Goal: Task Accomplishment & Management: Manage account settings

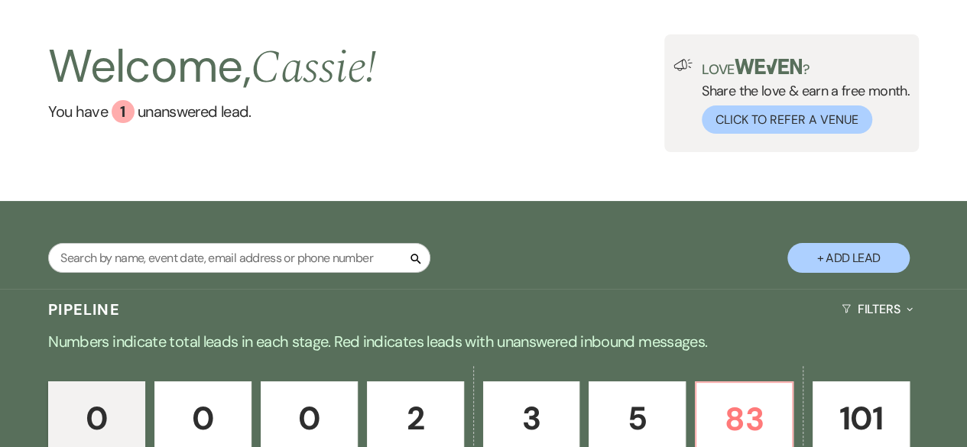
scroll to position [306, 0]
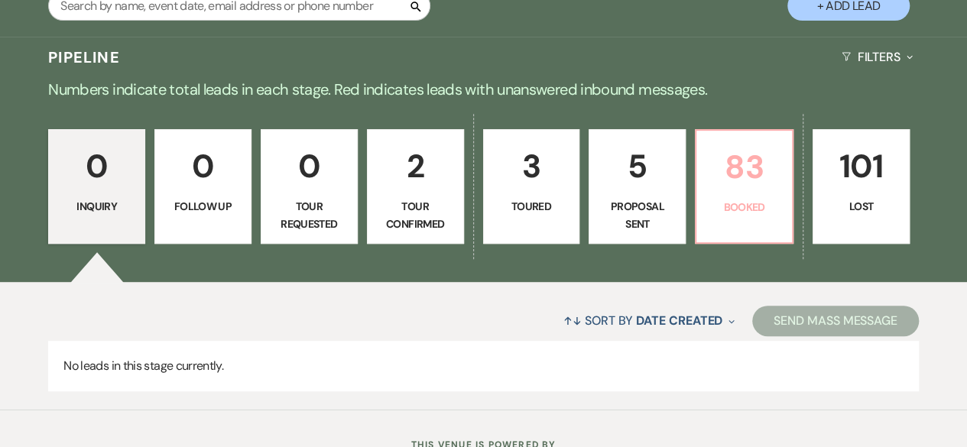
click at [719, 185] on p "83" at bounding box center [743, 166] width 77 height 51
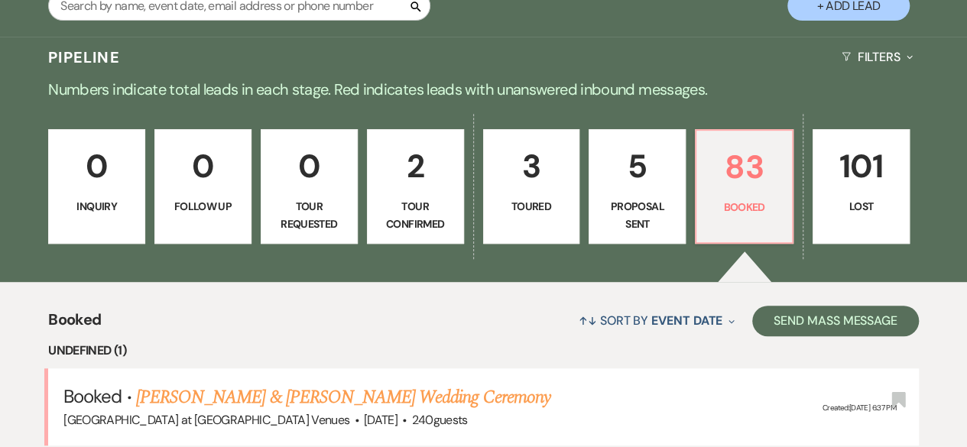
click at [321, 161] on p "0" at bounding box center [308, 166] width 77 height 51
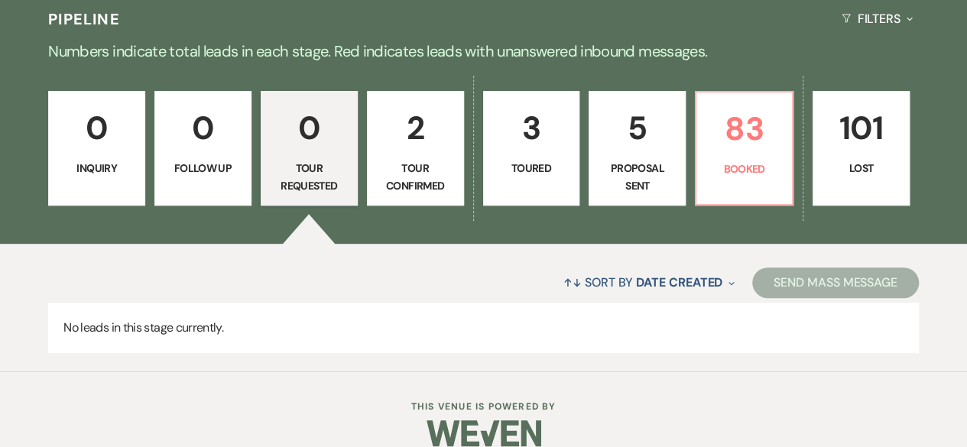
scroll to position [365, 0]
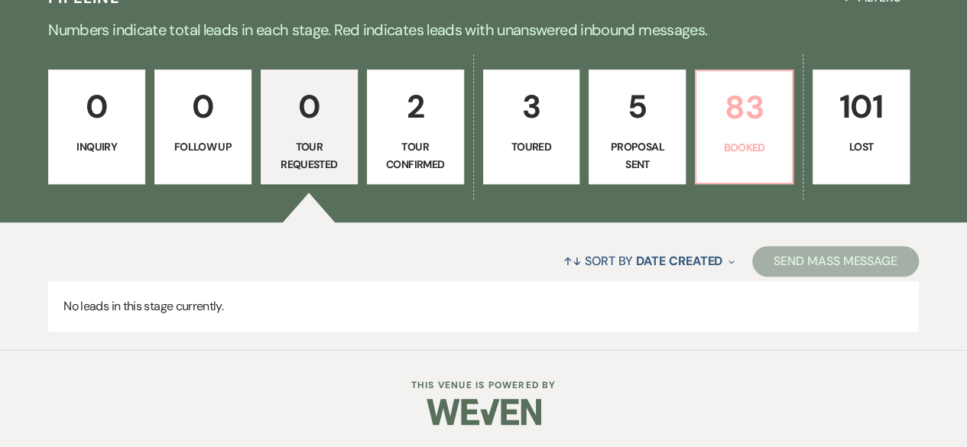
click at [755, 166] on link "83 Booked" at bounding box center [744, 127] width 99 height 115
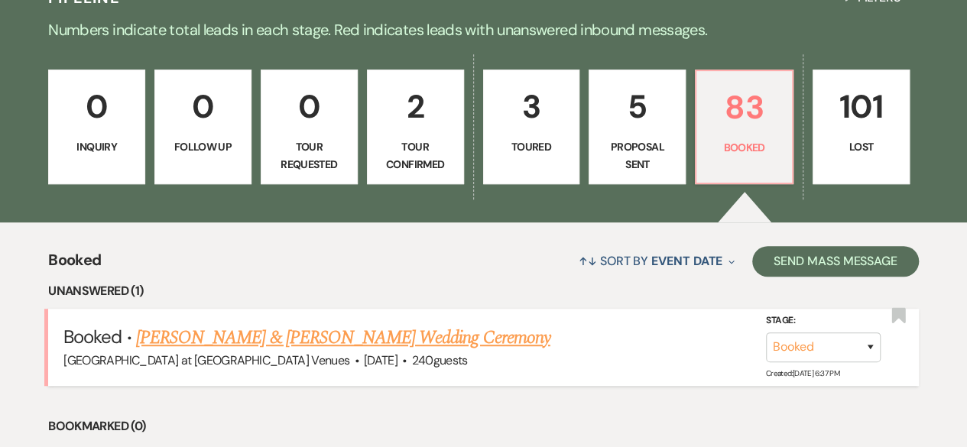
click at [290, 341] on link "[PERSON_NAME] & [PERSON_NAME] Wedding Ceremony" at bounding box center [343, 338] width 414 height 28
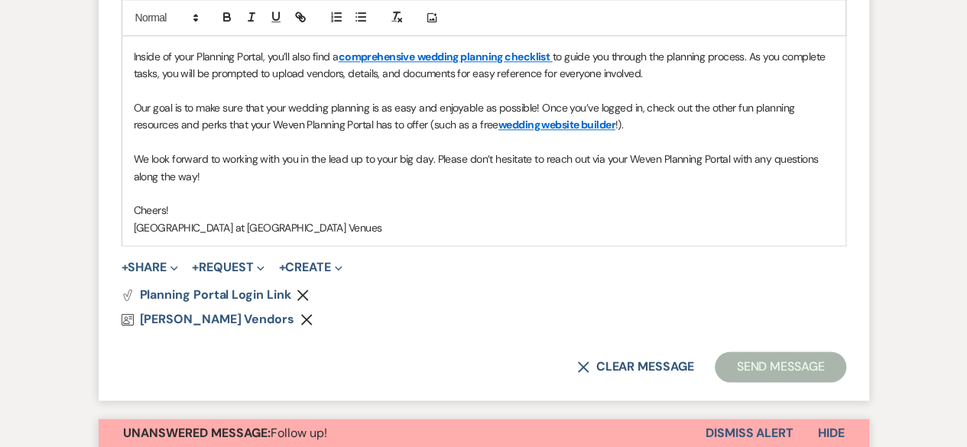
scroll to position [1223, 0]
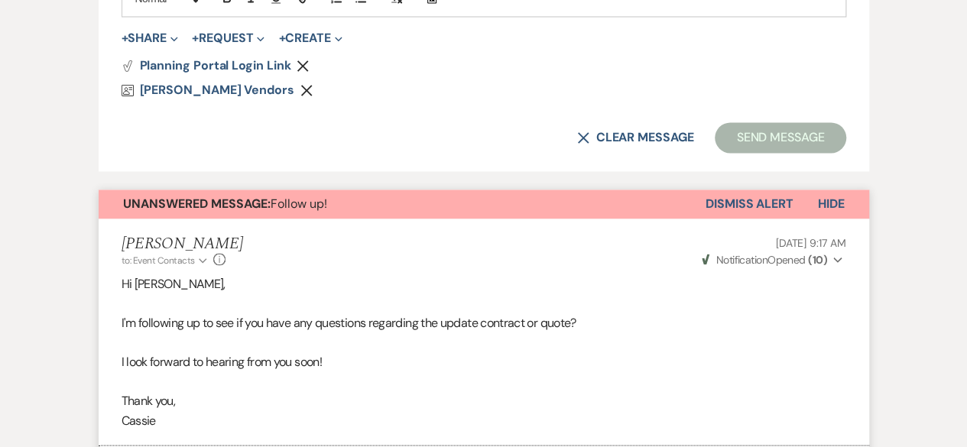
click at [775, 199] on button "Dismiss Alert" at bounding box center [749, 203] width 88 height 29
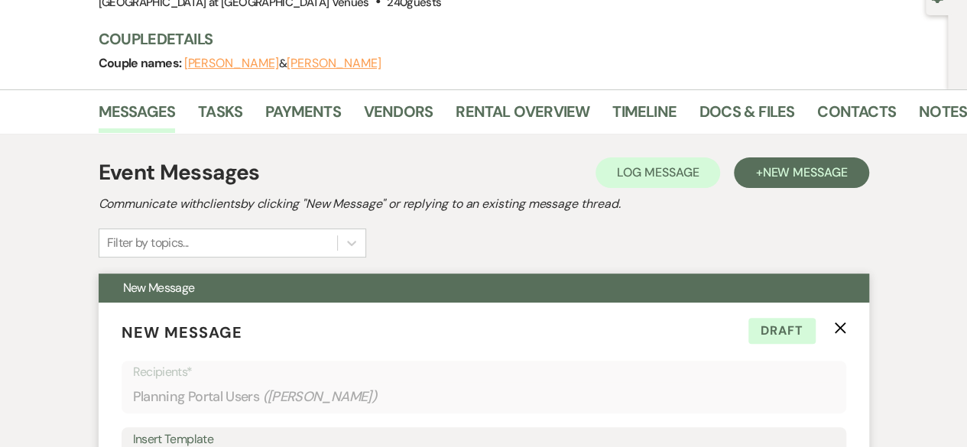
scroll to position [229, 0]
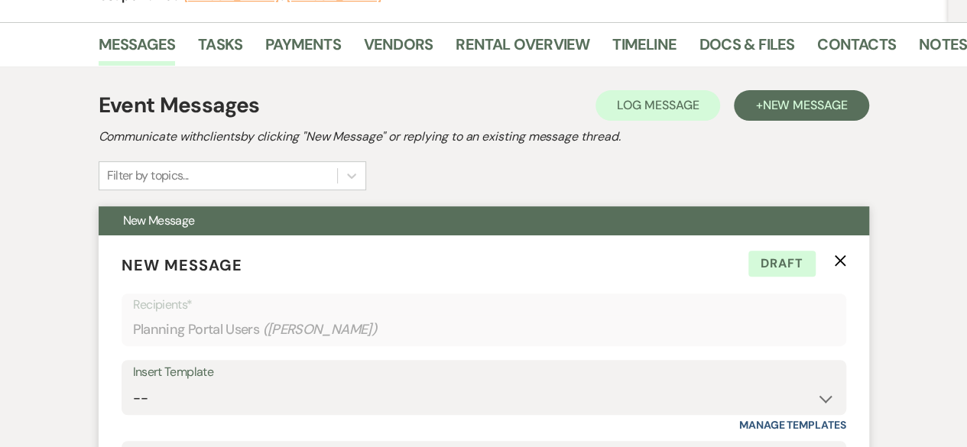
click at [834, 261] on icon "X" at bounding box center [840, 260] width 12 height 12
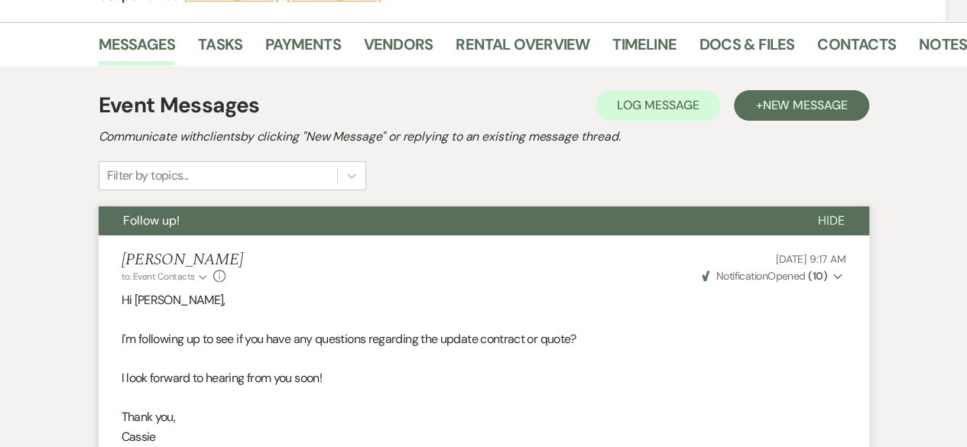
scroll to position [0, 0]
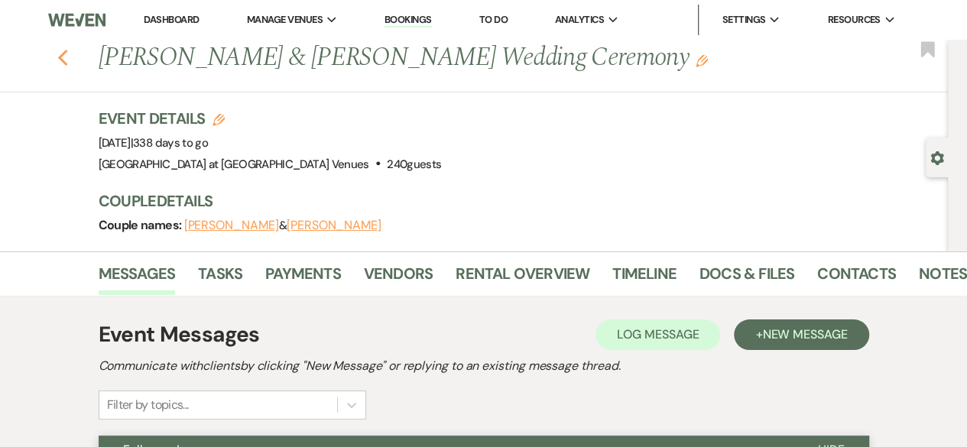
click at [66, 61] on use "button" at bounding box center [62, 58] width 10 height 17
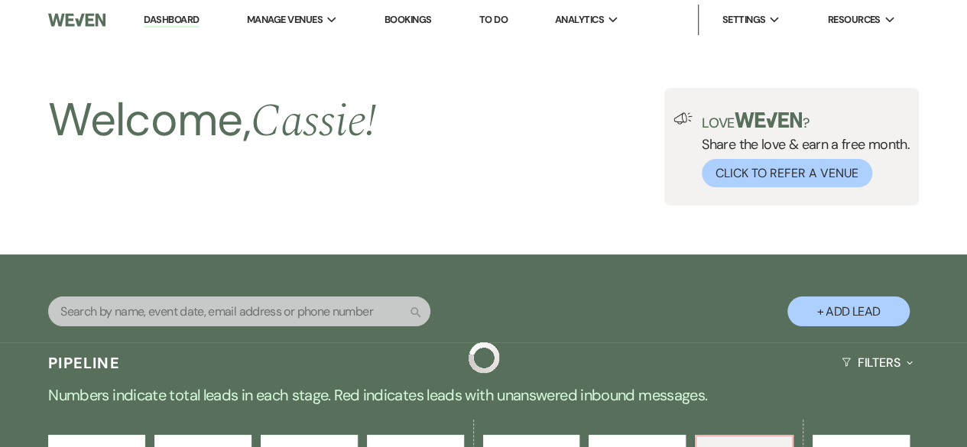
scroll to position [365, 0]
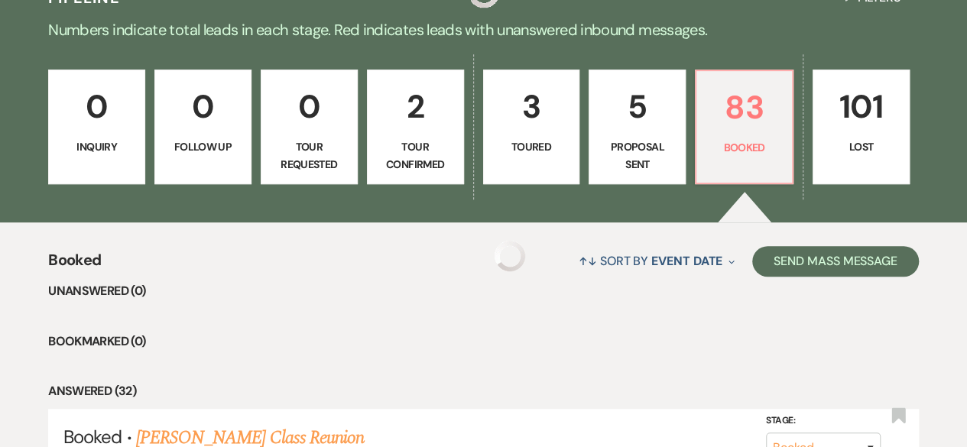
click at [413, 129] on p "2" at bounding box center [415, 106] width 77 height 51
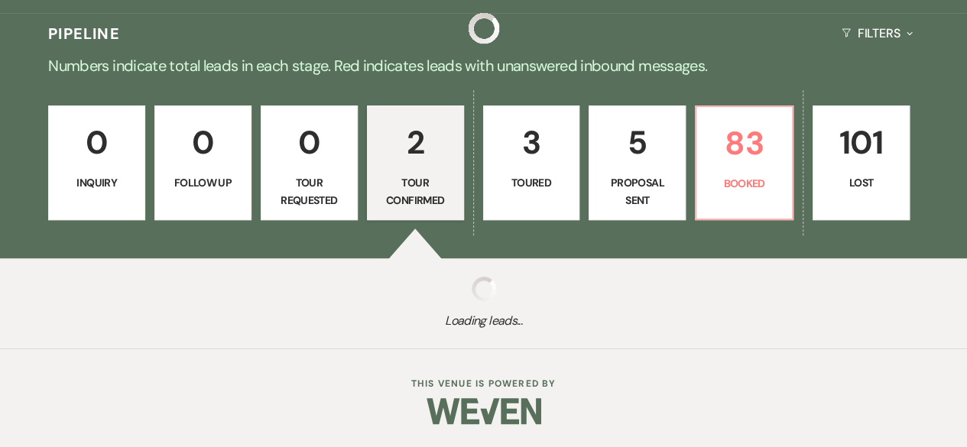
scroll to position [328, 0]
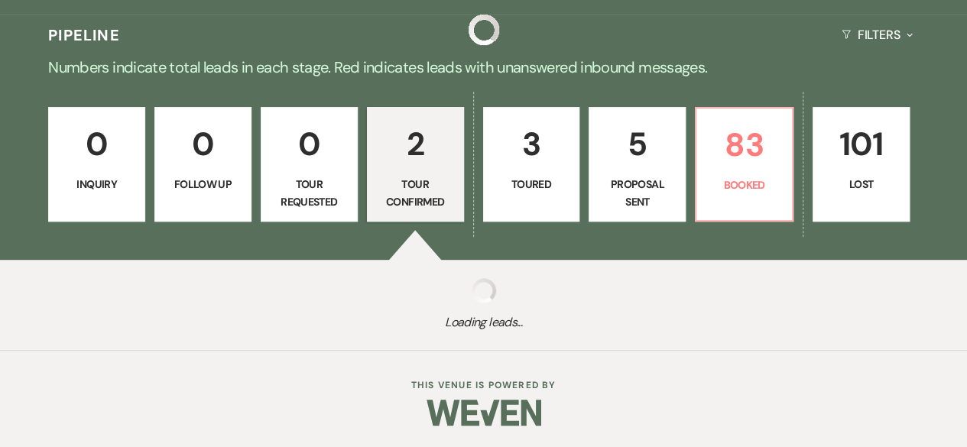
select select "4"
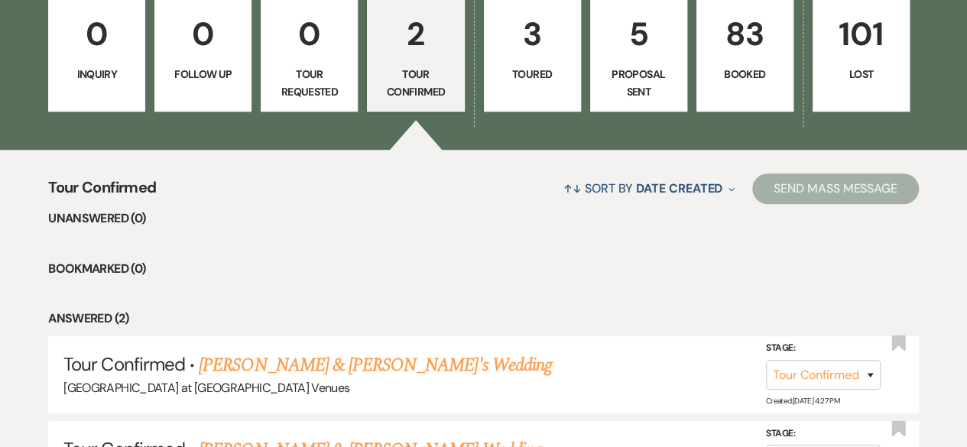
scroll to position [306, 0]
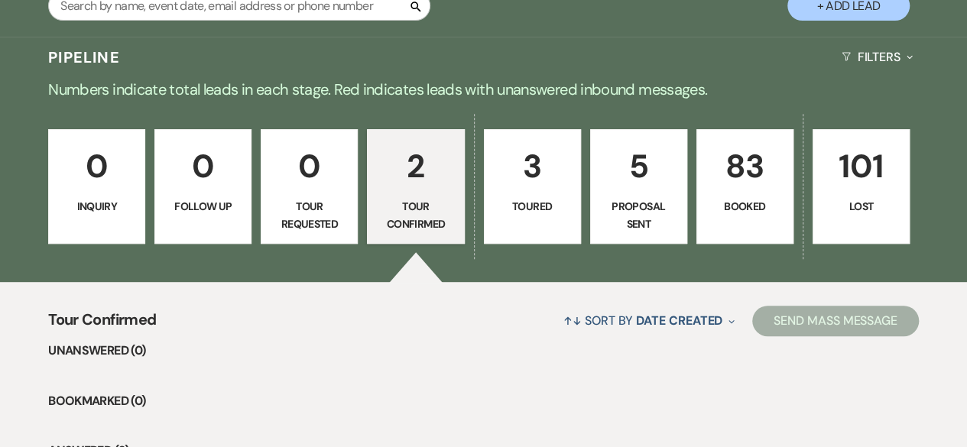
click at [546, 183] on p "3" at bounding box center [532, 166] width 77 height 51
select select "5"
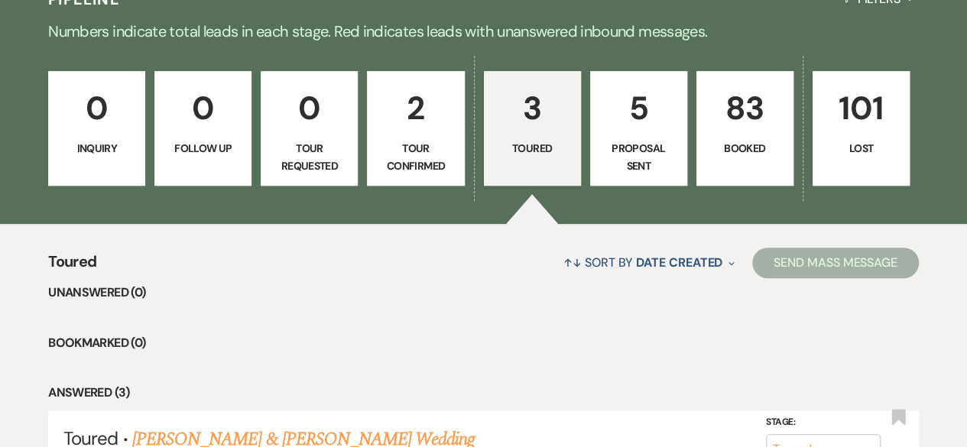
scroll to position [306, 0]
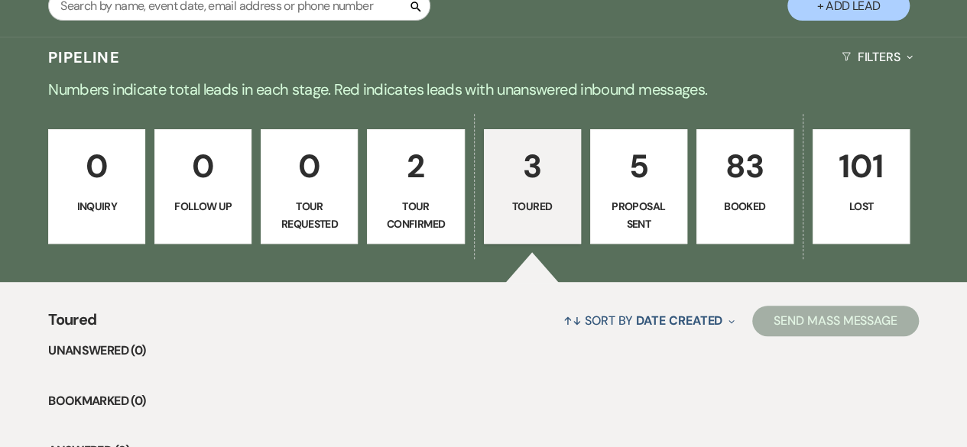
click at [654, 183] on p "5" at bounding box center [638, 166] width 77 height 51
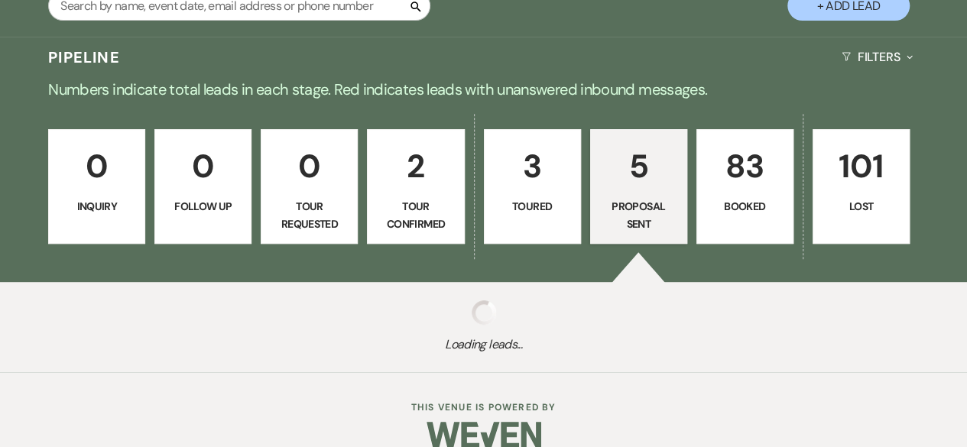
select select "6"
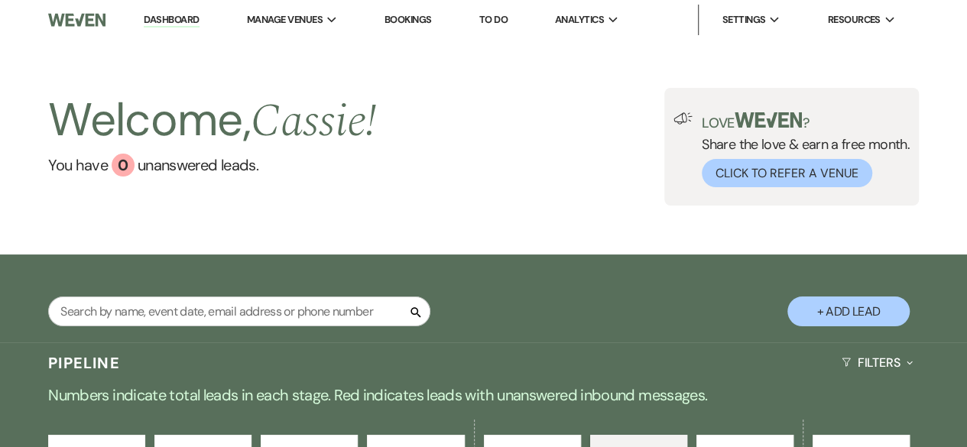
click at [837, 313] on button "+ Add Lead" at bounding box center [848, 311] width 122 height 30
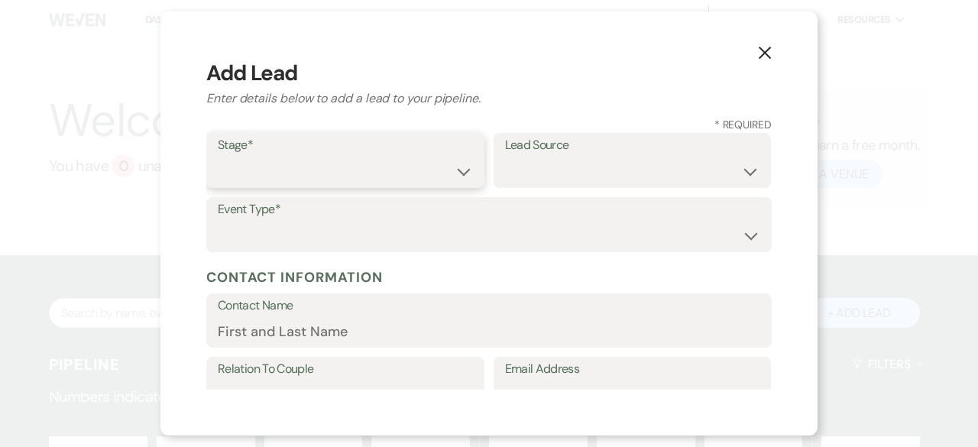
click at [448, 167] on select "Inquiry Follow Up Tour Requested Tour Confirmed Toured Proposal Sent Booked Lost" at bounding box center [345, 172] width 255 height 30
select select "6"
click at [218, 157] on select "Inquiry Follow Up Tour Requested Tour Confirmed Toured Proposal Sent Booked Lost" at bounding box center [345, 172] width 255 height 30
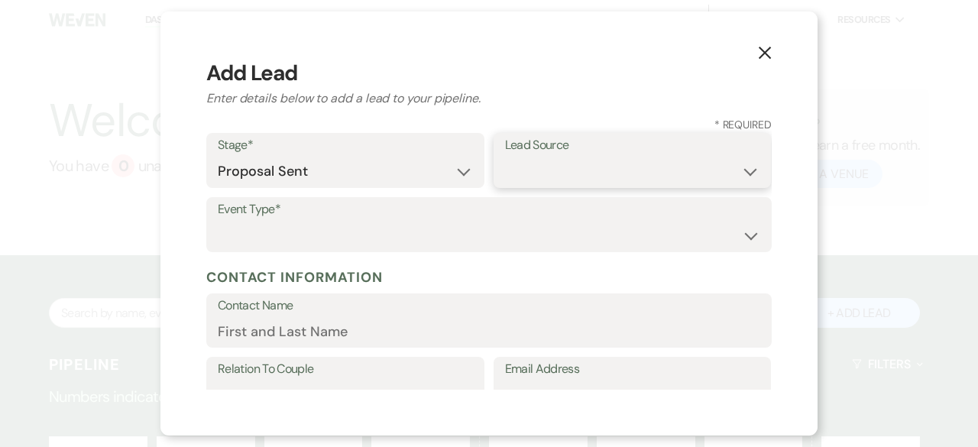
click at [549, 166] on select "Weven Venue Website Instagram Facebook Pinterest Google The Knot Wedding Wire H…" at bounding box center [632, 172] width 255 height 30
click at [536, 168] on select "Weven Venue Website Instagram Facebook Pinterest Google The Knot Wedding Wire H…" at bounding box center [632, 172] width 255 height 30
select select "5"
click at [505, 157] on select "Weven Venue Website Instagram Facebook Pinterest Google The Knot Wedding Wire H…" at bounding box center [632, 172] width 255 height 30
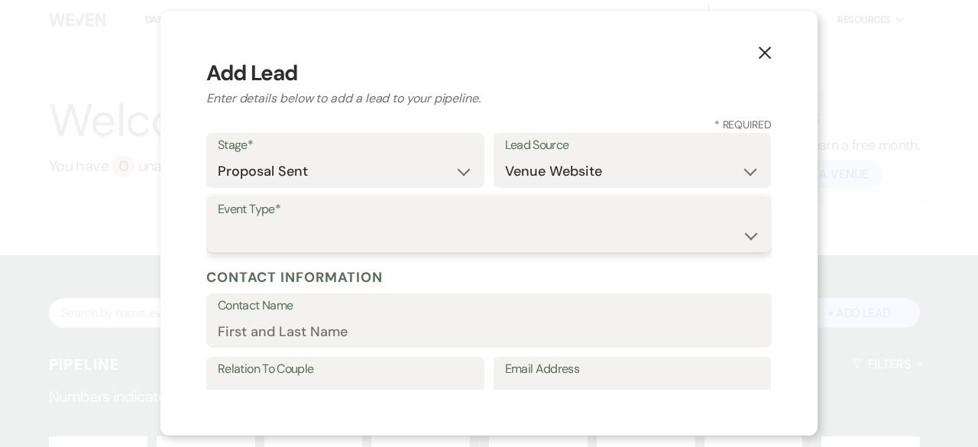
click at [389, 242] on select "Wedding Anniversary Party Baby Shower Bachelorette / Bachelor Party Birthday Pa…" at bounding box center [489, 236] width 542 height 30
select select "13"
click at [535, 242] on input "Other Type*" at bounding box center [632, 236] width 255 height 30
type input "Reception"
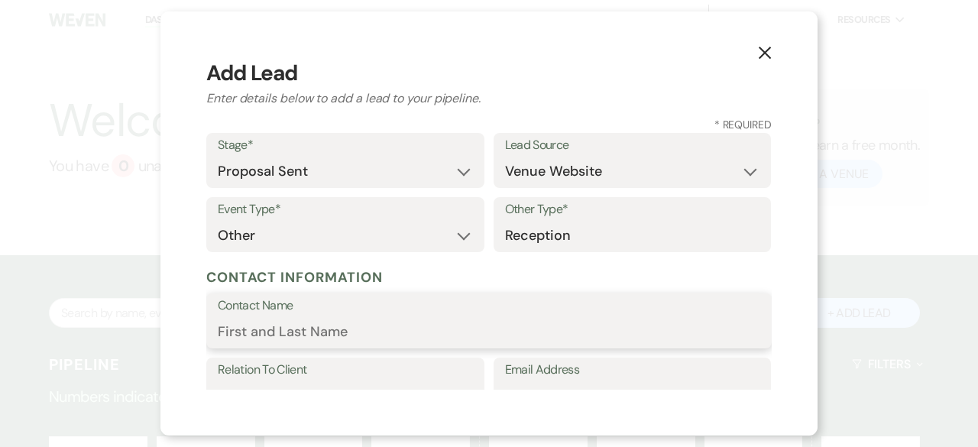
click at [377, 328] on input "Contact Name" at bounding box center [489, 332] width 542 height 30
type input "[PERSON_NAME]"
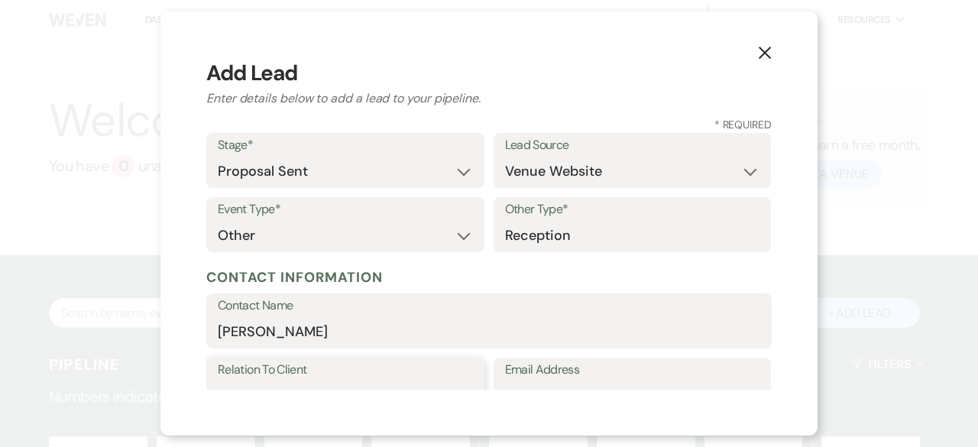
scroll to position [21, 0]
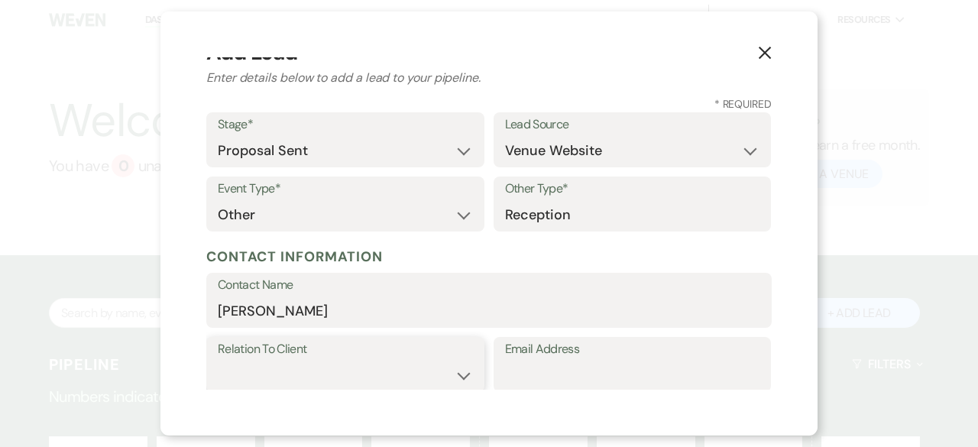
click at [463, 373] on select "Client Event Planner Parent of Client Family Member Friend Other" at bounding box center [345, 376] width 255 height 30
select select "1"
click at [218, 361] on select "Client Event Planner Parent of Client Family Member Friend Other" at bounding box center [345, 376] width 255 height 30
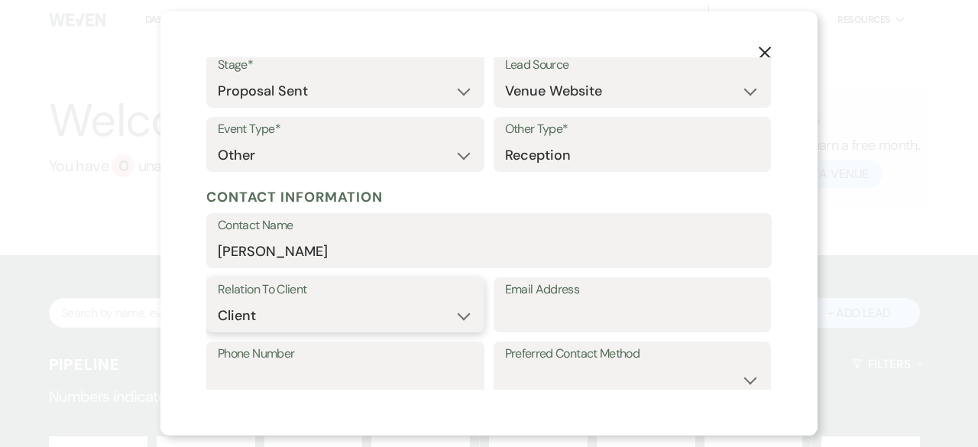
scroll to position [173, 0]
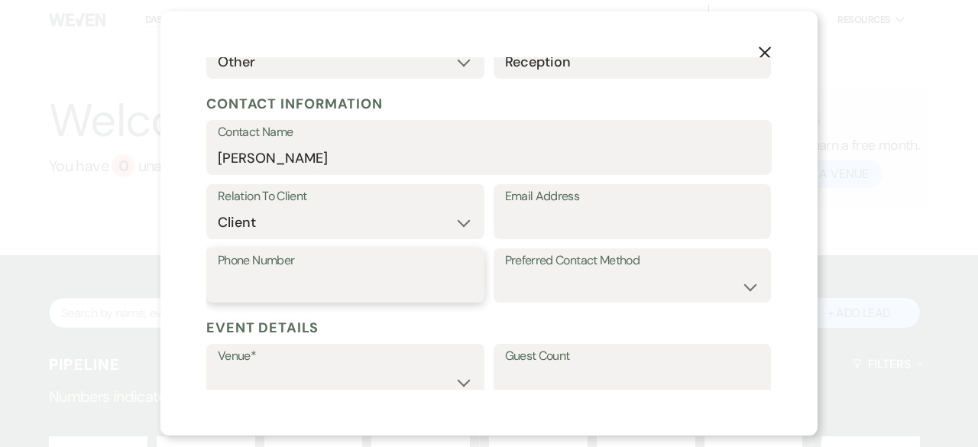
click at [300, 276] on input "Phone Number" at bounding box center [345, 286] width 255 height 30
click at [544, 215] on input "Email Address" at bounding box center [632, 223] width 255 height 30
paste input "[EMAIL_ADDRESS][DOMAIN_NAME]"
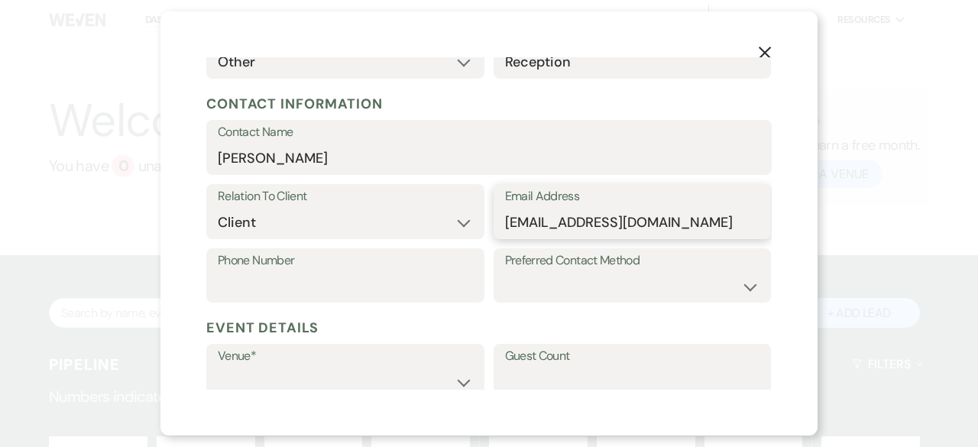
type input "[EMAIL_ADDRESS][DOMAIN_NAME]"
click at [266, 289] on input "Phone Number" at bounding box center [345, 286] width 255 height 30
paste input "[PHONE_NUMBER]"
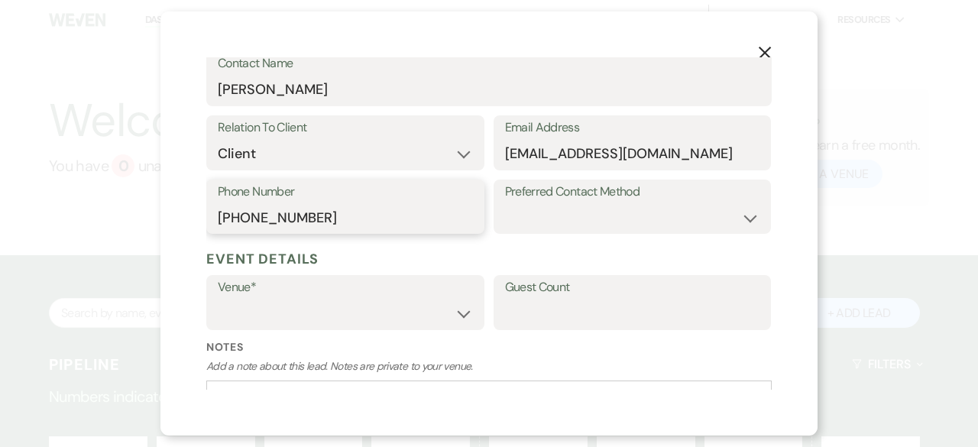
scroll to position [326, 0]
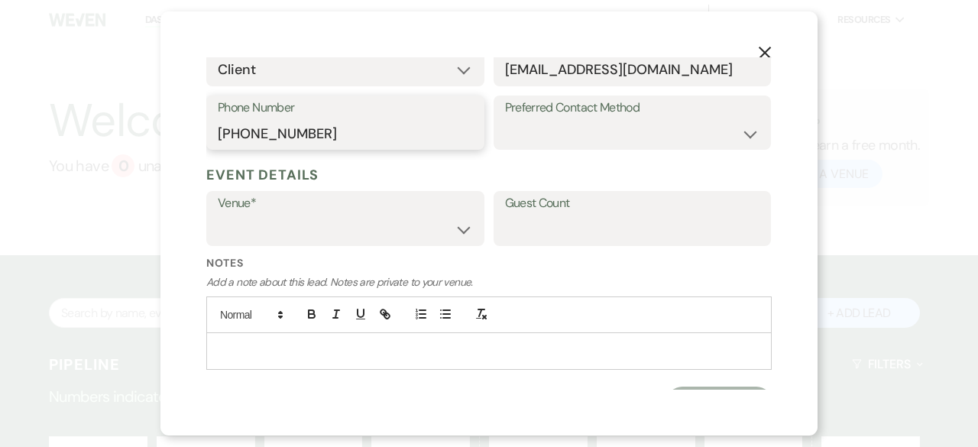
type input "[PHONE_NUMBER]"
click at [297, 239] on select "[GEOGRAPHIC_DATA] at [GEOGRAPHIC_DATA] Venues [GEOGRAPHIC_DATA] at [GEOGRAPHIC_…" at bounding box center [345, 230] width 255 height 30
select select "783"
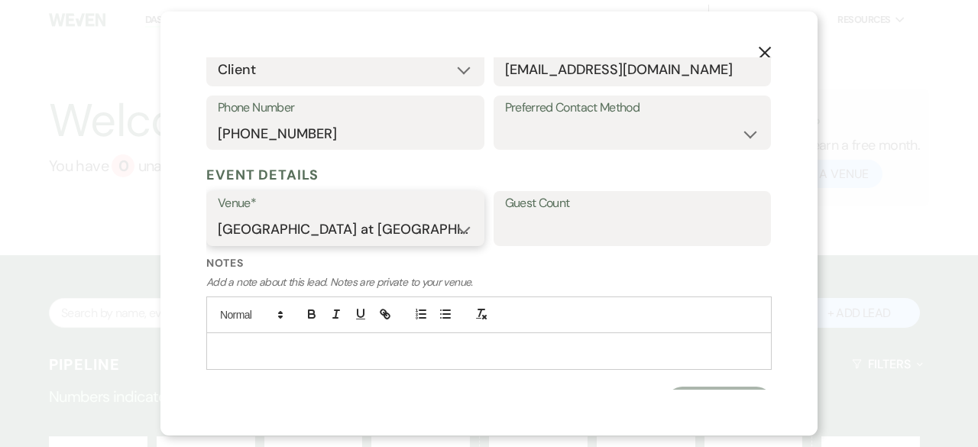
click at [218, 215] on select "[GEOGRAPHIC_DATA] at [GEOGRAPHIC_DATA] Venues [GEOGRAPHIC_DATA] at [GEOGRAPHIC_…" at bounding box center [345, 230] width 255 height 30
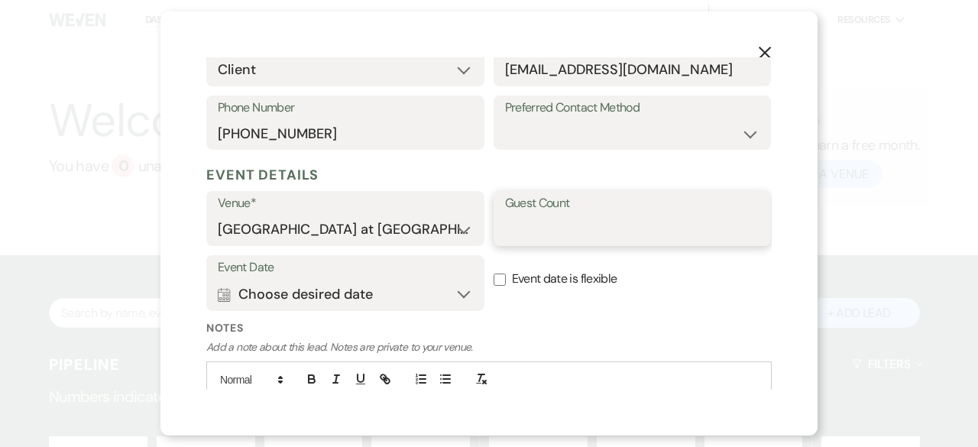
click at [562, 231] on input "Guest Count" at bounding box center [632, 230] width 255 height 30
type input "225"
click at [458, 297] on button "Calendar Choose desired date Expand" at bounding box center [345, 294] width 255 height 31
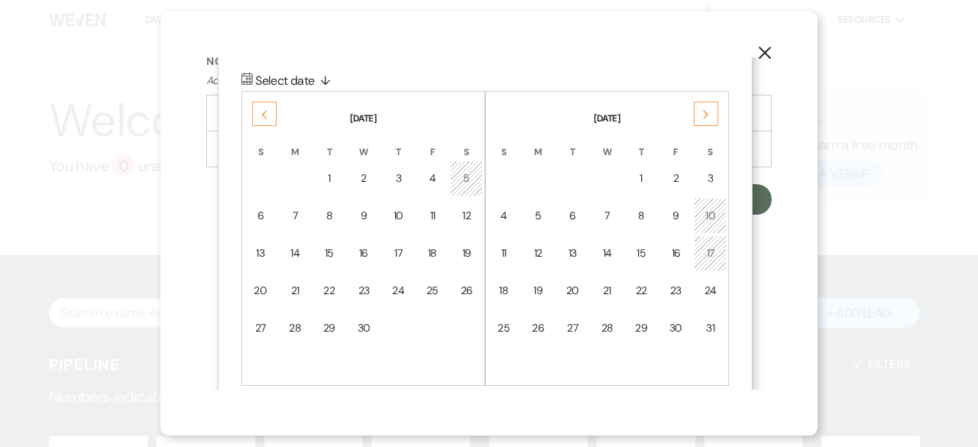
scroll to position [607, 0]
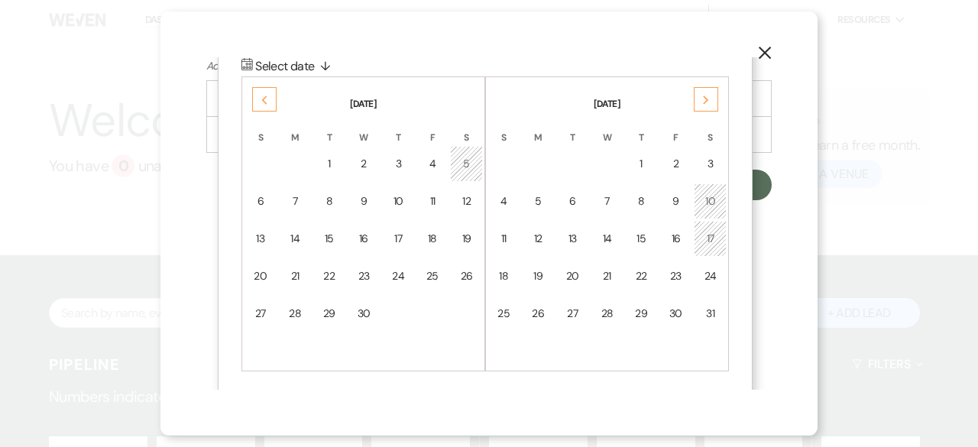
click at [702, 96] on icon "Next" at bounding box center [706, 100] width 8 height 9
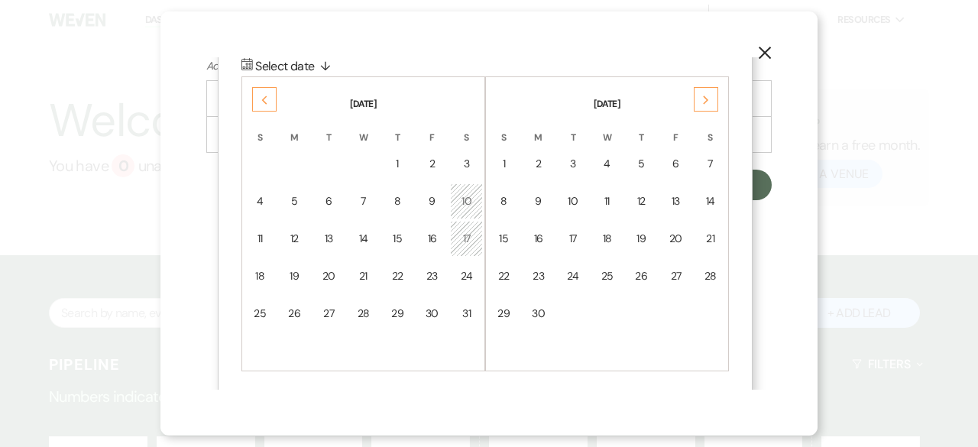
click at [269, 103] on div "Previous" at bounding box center [264, 99] width 24 height 24
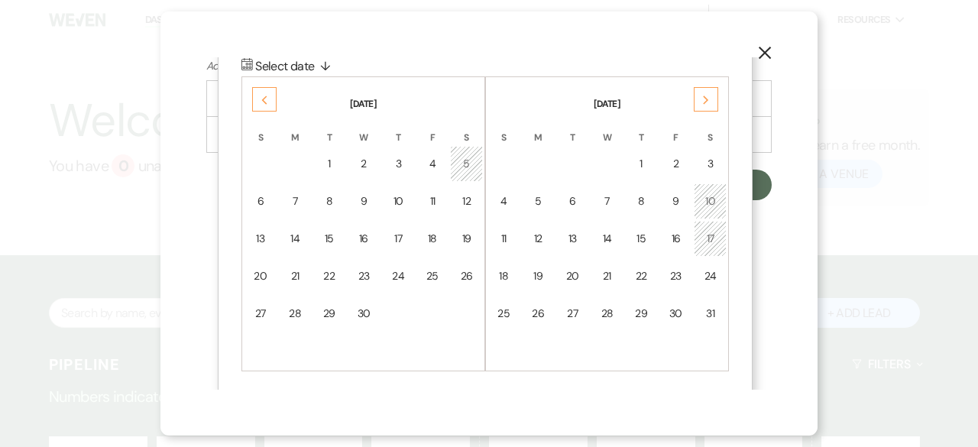
click at [269, 103] on div "Previous" at bounding box center [264, 99] width 24 height 24
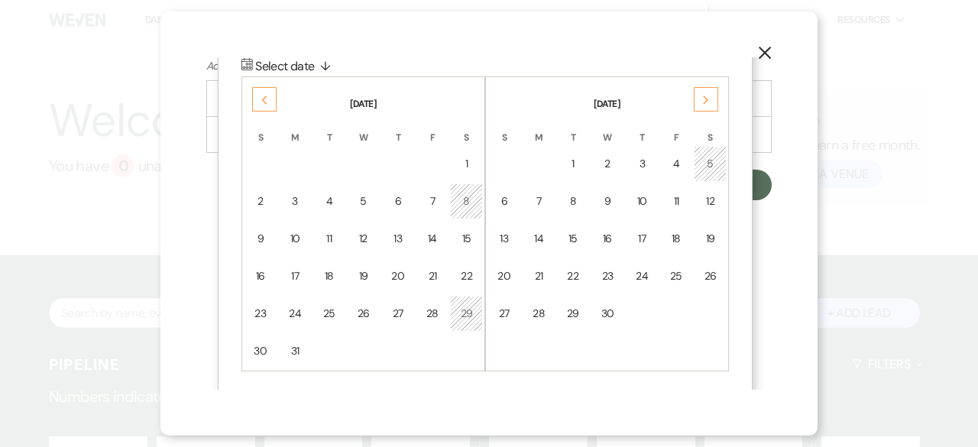
click at [269, 103] on div "Previous" at bounding box center [264, 99] width 24 height 24
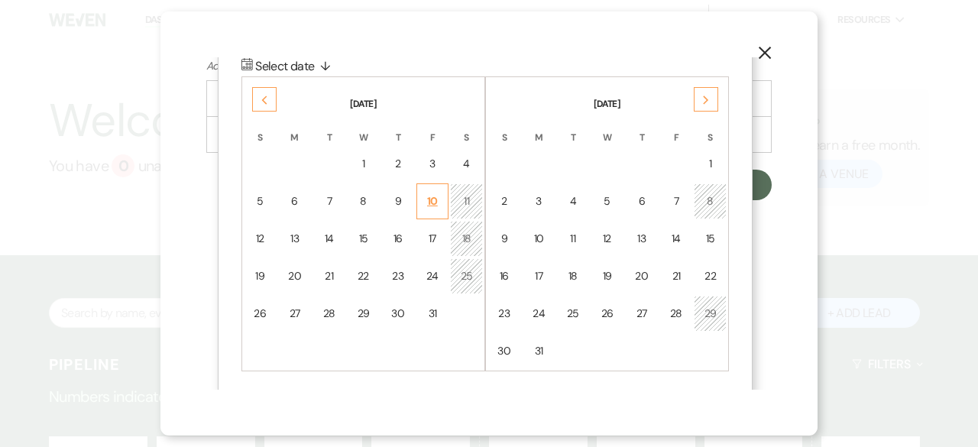
click at [442, 201] on td "10" at bounding box center [432, 201] width 33 height 36
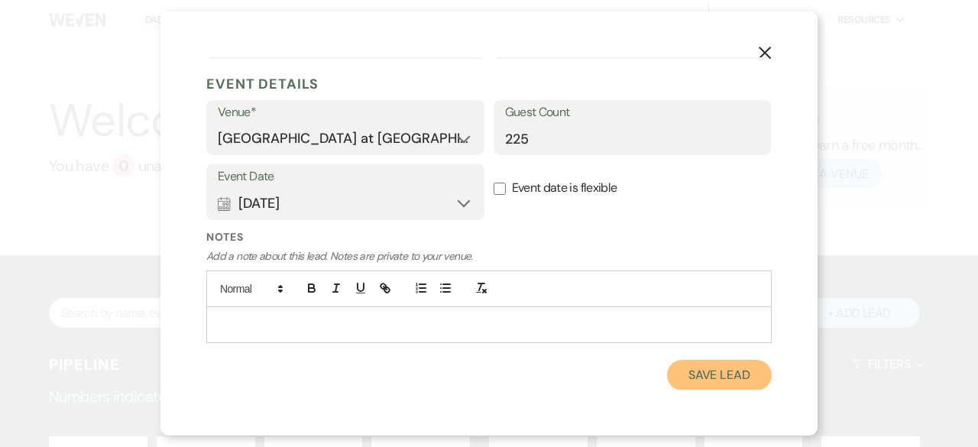
click at [708, 370] on button "Save Lead" at bounding box center [719, 375] width 105 height 31
select select "6"
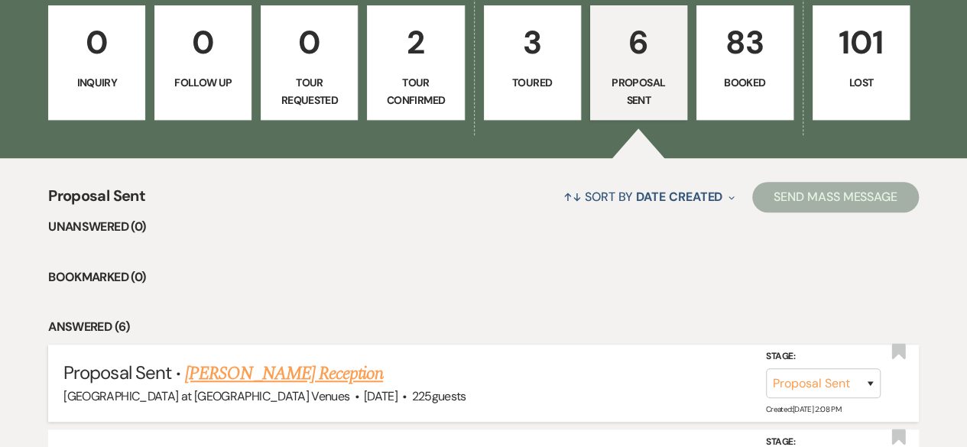
scroll to position [535, 0]
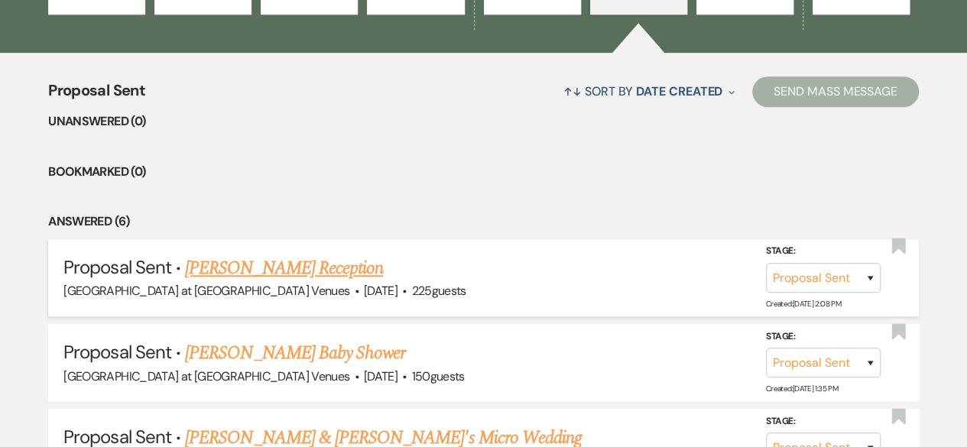
click at [229, 270] on link "[PERSON_NAME] Reception" at bounding box center [284, 268] width 198 height 28
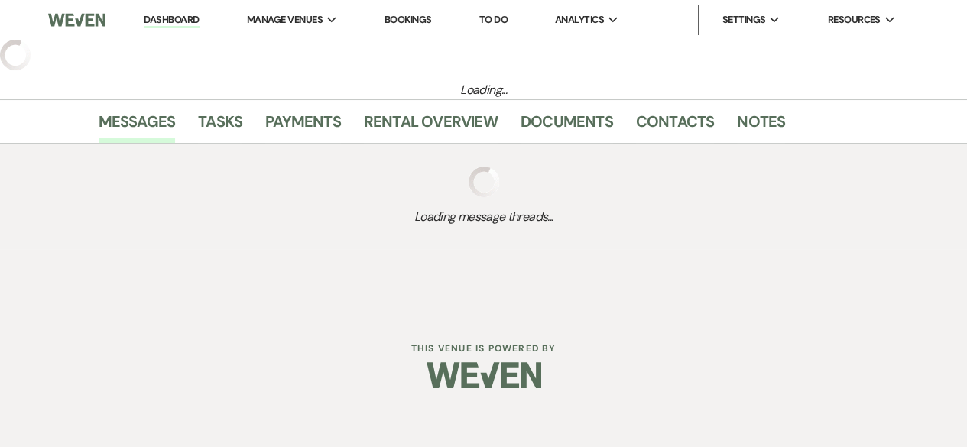
select select "6"
select select "5"
select select "13"
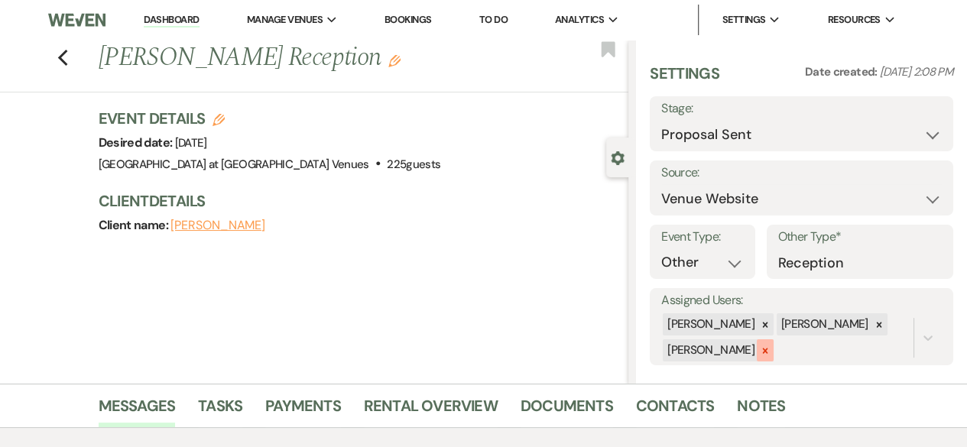
click at [759, 348] on icon at bounding box center [764, 350] width 11 height 11
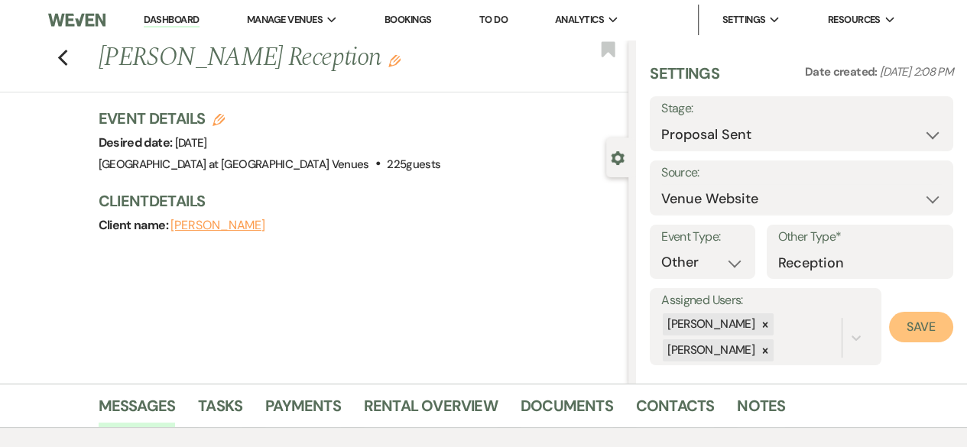
click at [915, 324] on button "Save" at bounding box center [921, 327] width 64 height 31
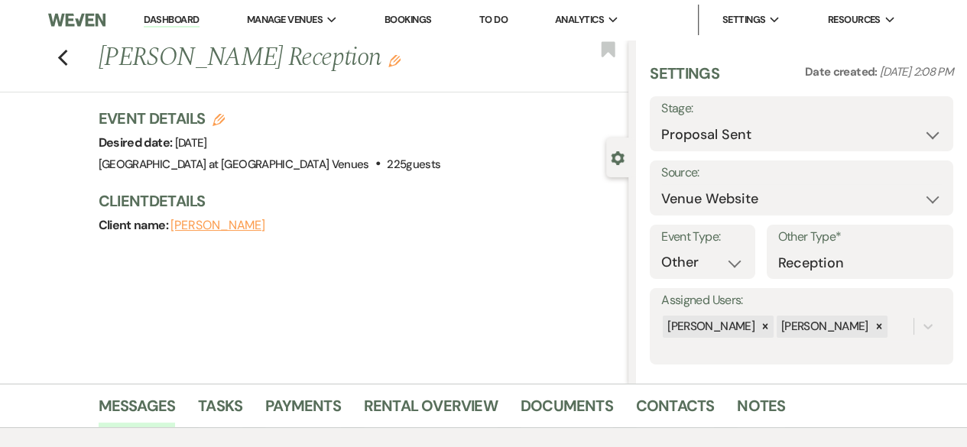
scroll to position [229, 0]
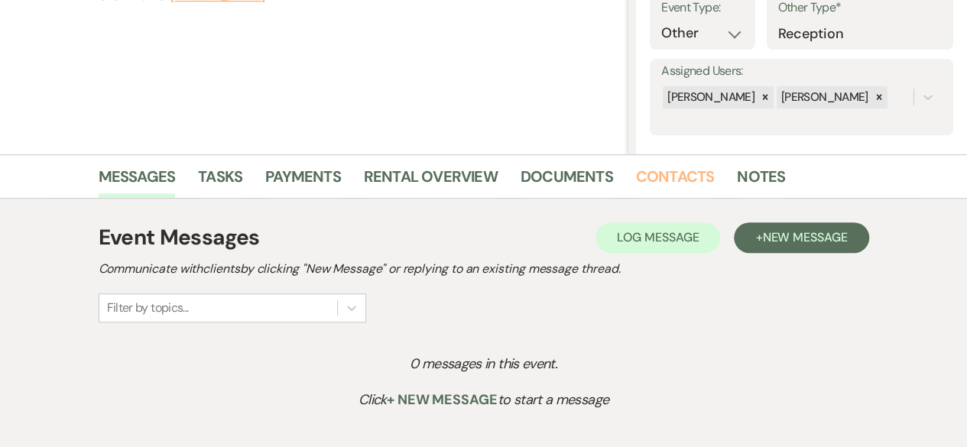
click at [688, 172] on link "Contacts" at bounding box center [675, 181] width 79 height 34
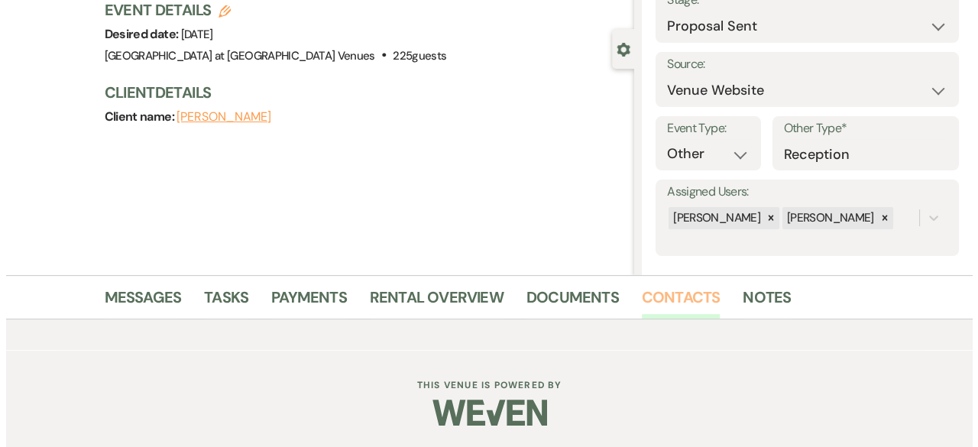
scroll to position [229, 0]
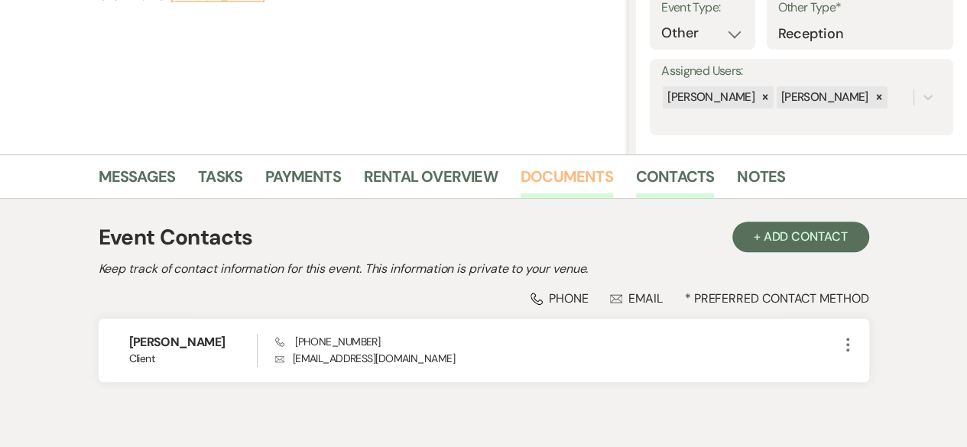
click at [573, 176] on link "Documents" at bounding box center [566, 181] width 92 height 34
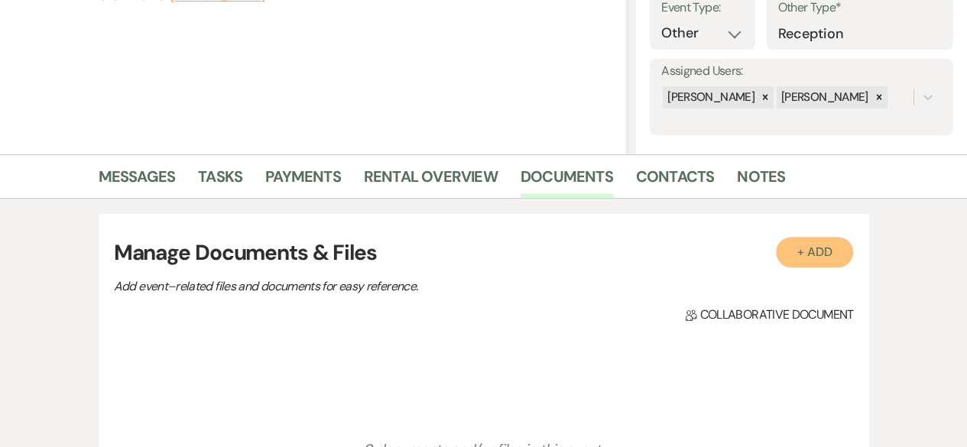
click at [810, 240] on button "+ Add" at bounding box center [815, 252] width 78 height 31
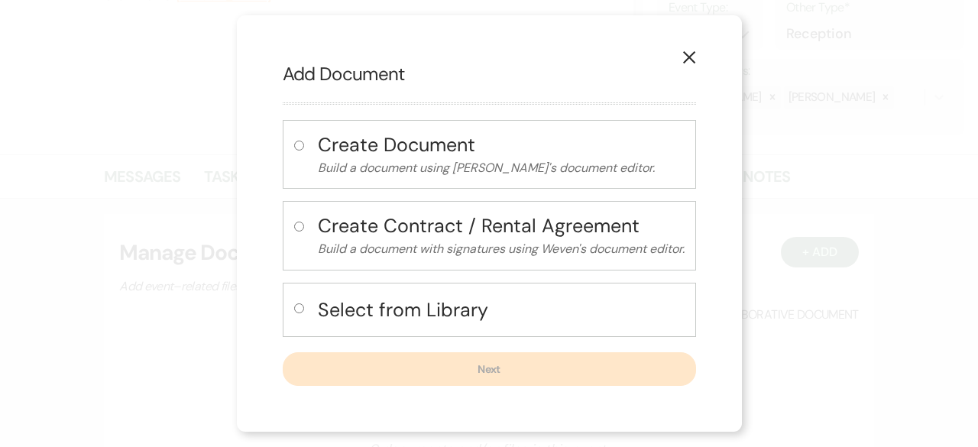
click at [298, 306] on input "radio" at bounding box center [299, 308] width 10 height 10
radio input "true"
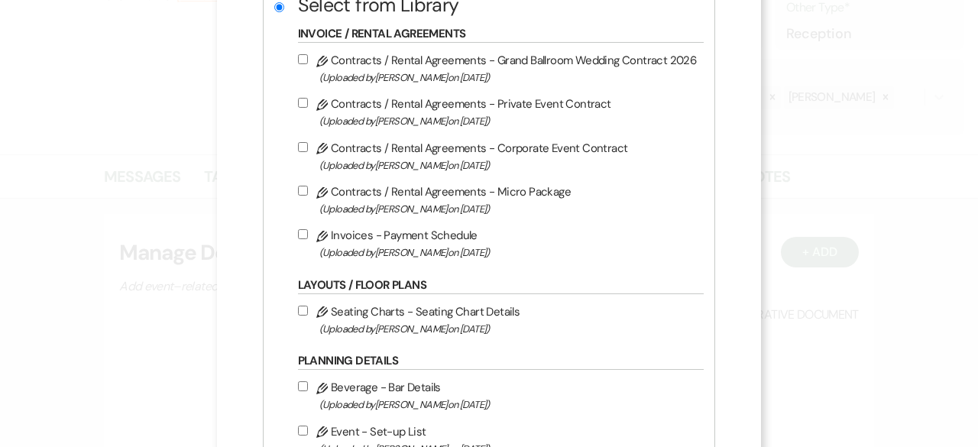
scroll to position [306, 0]
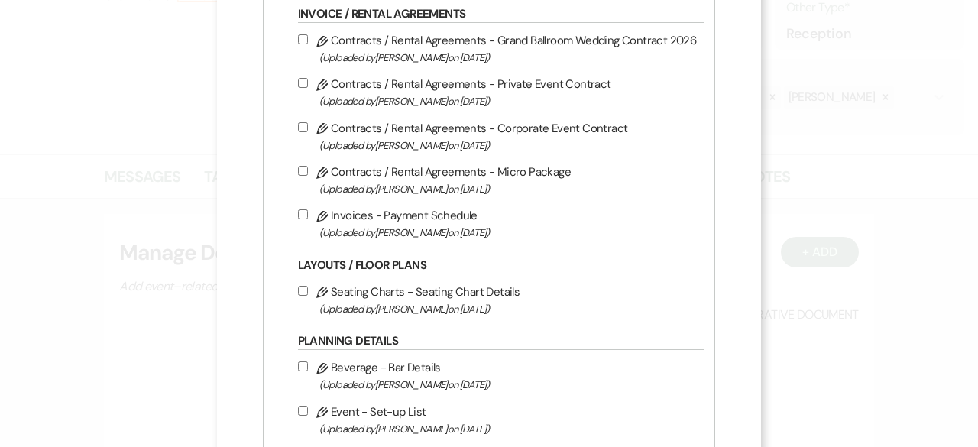
click at [303, 37] on input "Pencil Contracts / Rental Agreements - Grand Ballroom Wedding Contract 2026 (Up…" at bounding box center [303, 39] width 10 height 10
checkbox input "true"
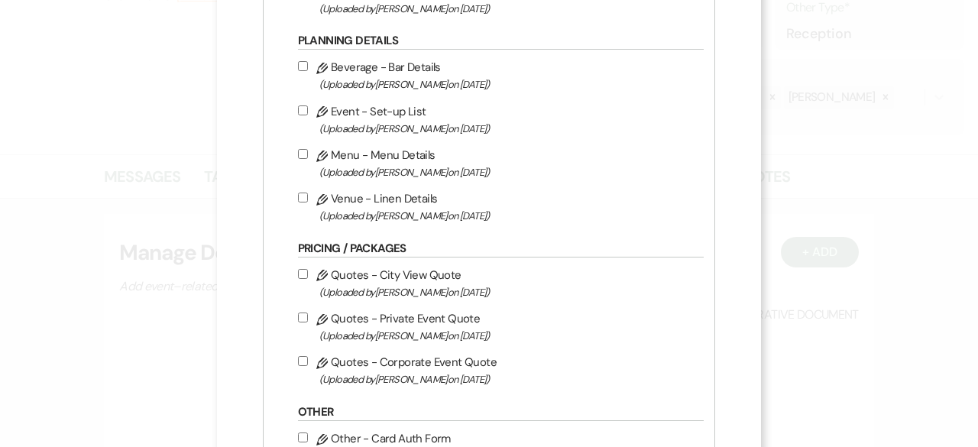
scroll to position [611, 0]
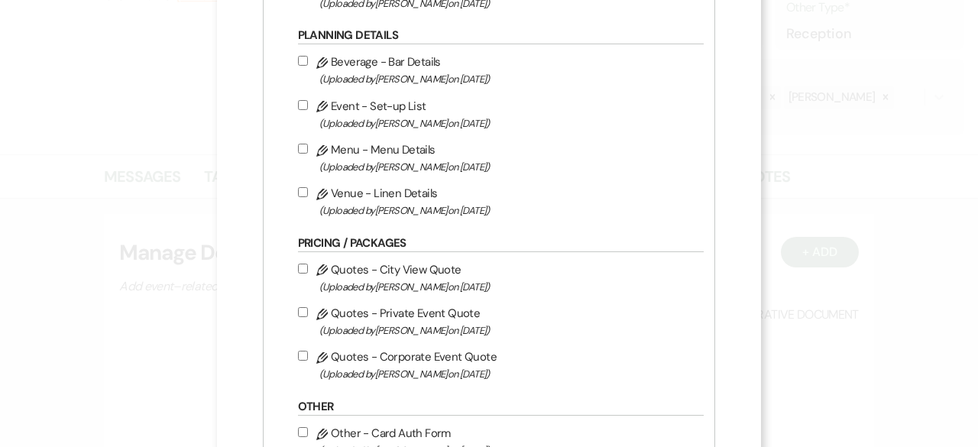
click at [300, 264] on input "Pencil Quotes - City View Quote (Uploaded by [PERSON_NAME] on [DATE] )" at bounding box center [303, 269] width 10 height 10
checkbox input "true"
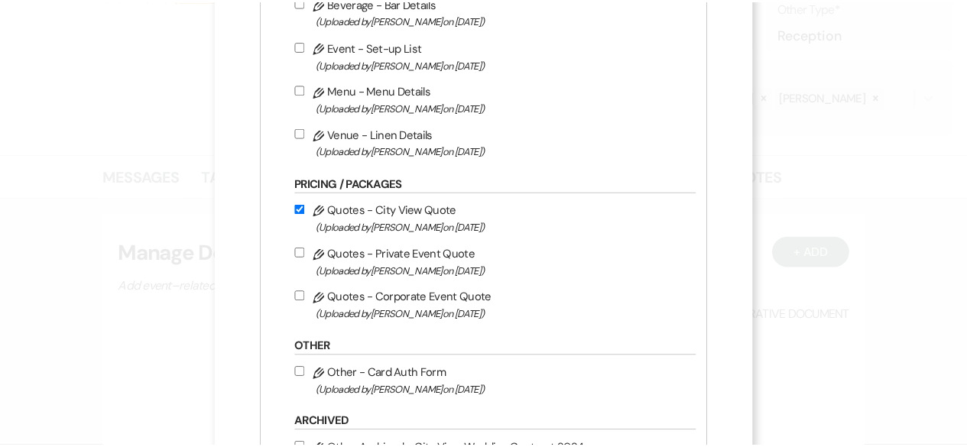
scroll to position [817, 0]
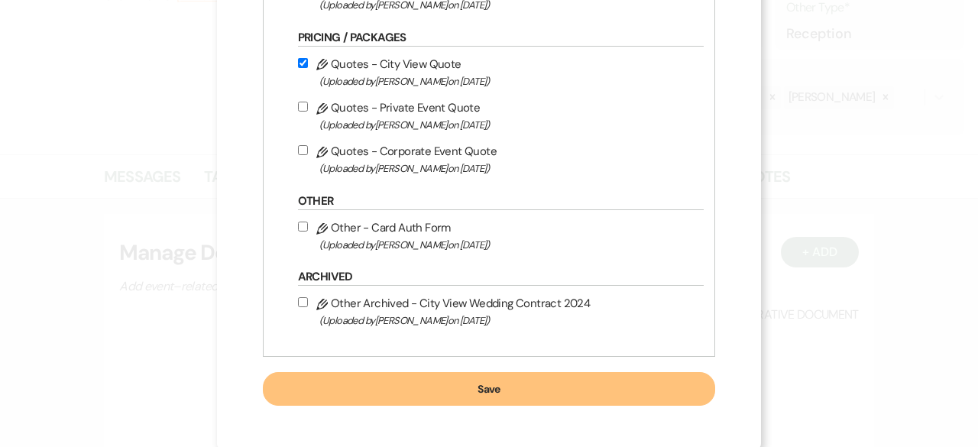
click at [494, 385] on button "Save" at bounding box center [489, 389] width 453 height 34
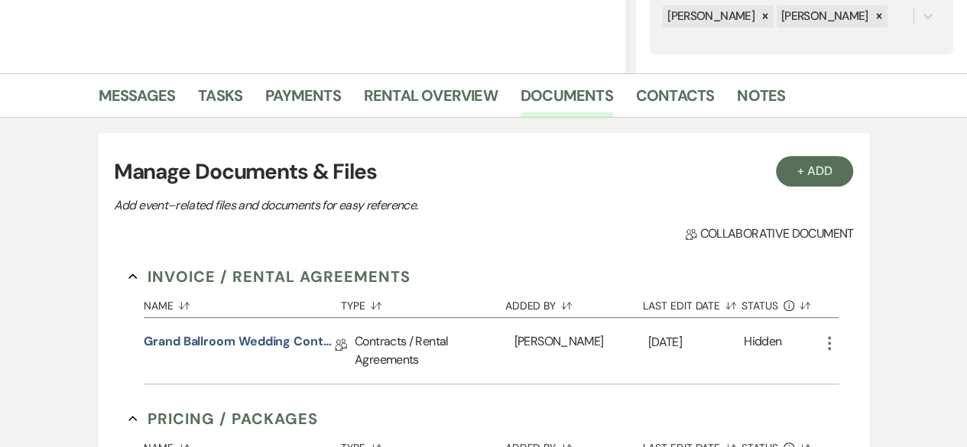
scroll to position [458, 0]
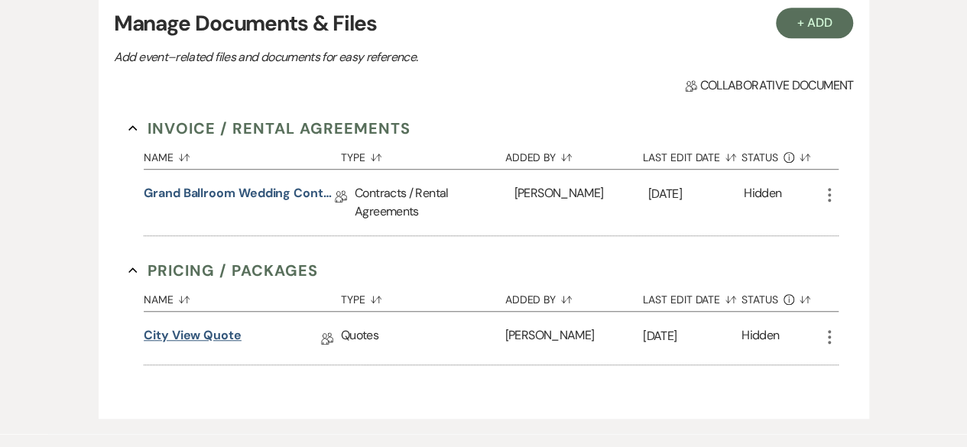
click at [209, 329] on link "City View Quote" at bounding box center [193, 338] width 98 height 24
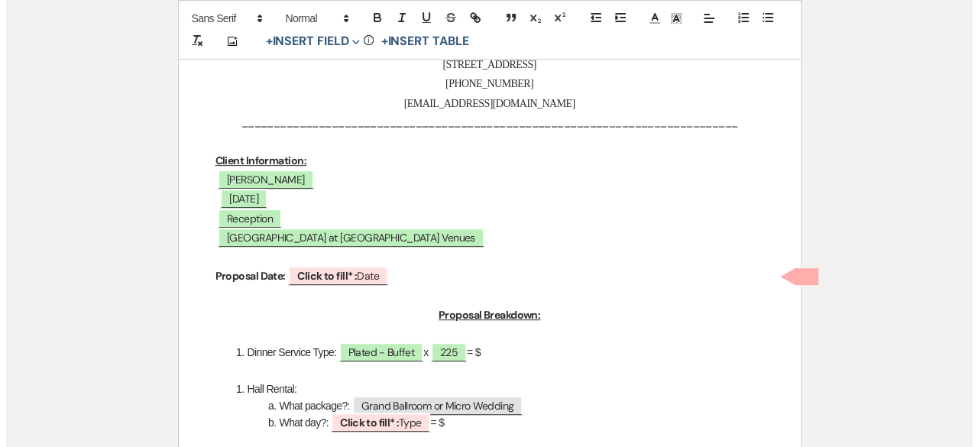
scroll to position [306, 0]
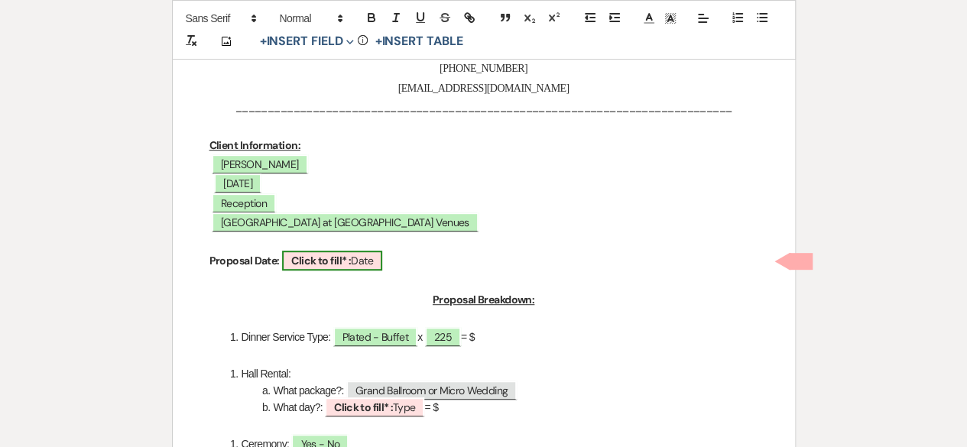
click at [303, 263] on b "Click to fill* :" at bounding box center [321, 261] width 60 height 14
select select "owner"
select select "Date"
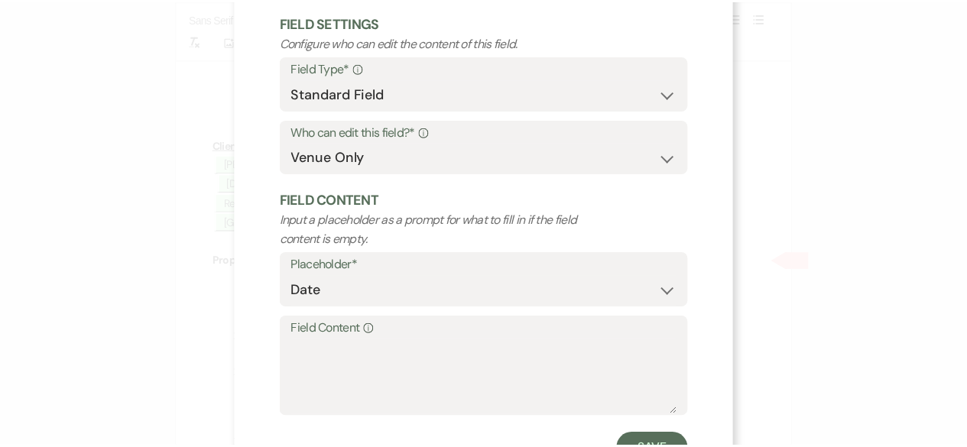
scroll to position [145, 0]
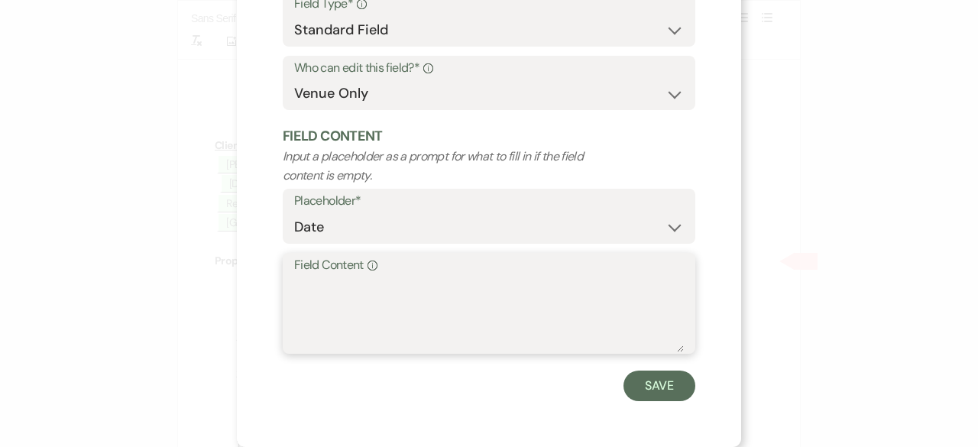
click at [324, 287] on textarea "Field Content Info" at bounding box center [489, 314] width 390 height 76
type textarea "[DATE]"
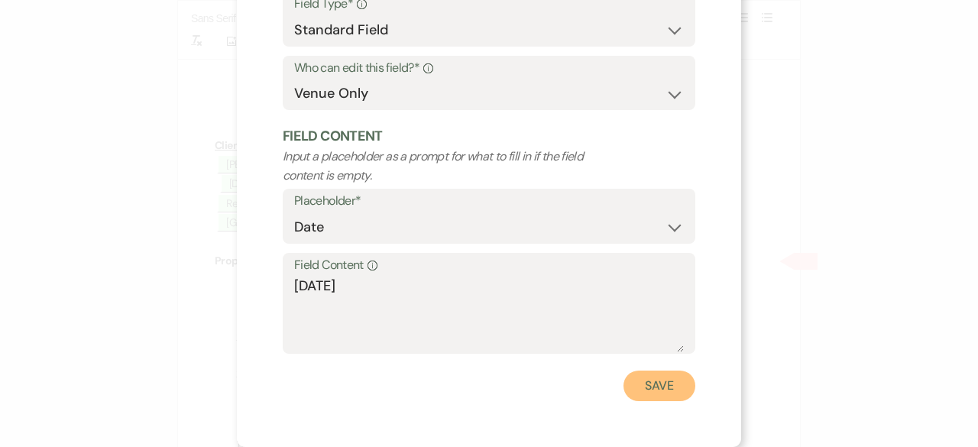
click at [662, 389] on button "Save" at bounding box center [659, 386] width 72 height 31
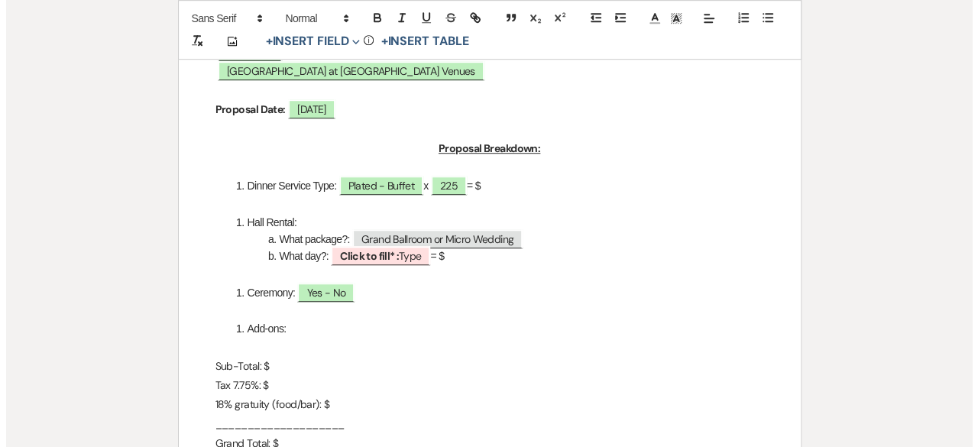
scroll to position [458, 0]
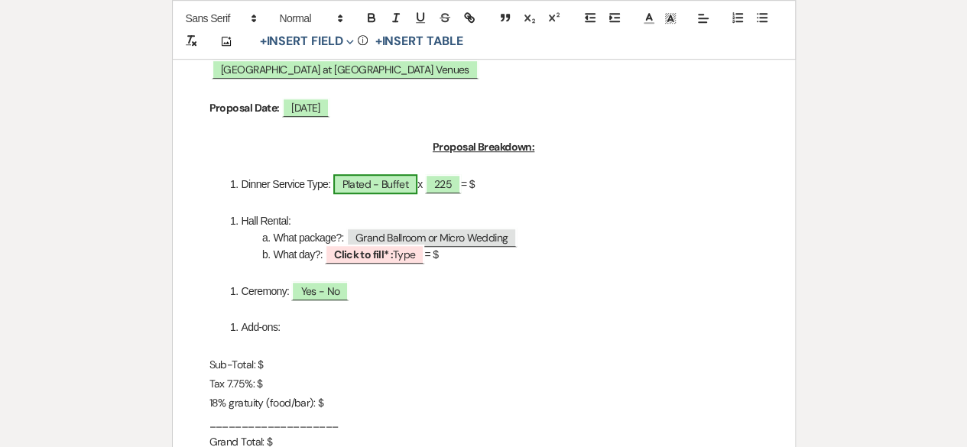
click at [390, 187] on span "Plated - Buffet" at bounding box center [375, 184] width 84 height 20
select select "owner"
select select "Type"
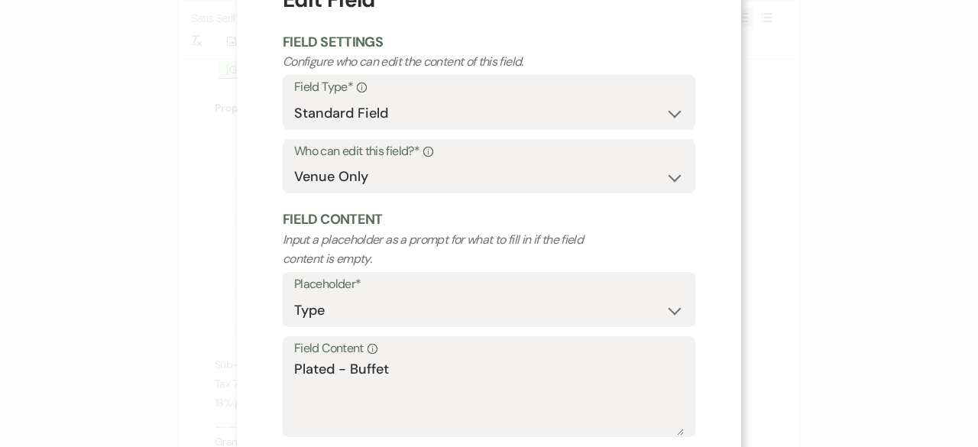
scroll to position [145, 0]
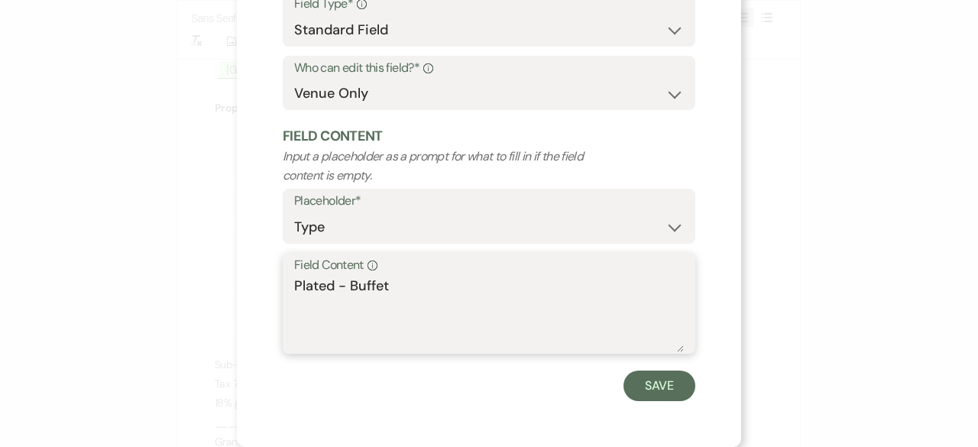
drag, startPoint x: 335, startPoint y: 288, endPoint x: 412, endPoint y: 283, distance: 77.4
click at [408, 283] on textarea "Plated - Buffet" at bounding box center [489, 314] width 390 height 76
type textarea "Plated $60.00 per plate"
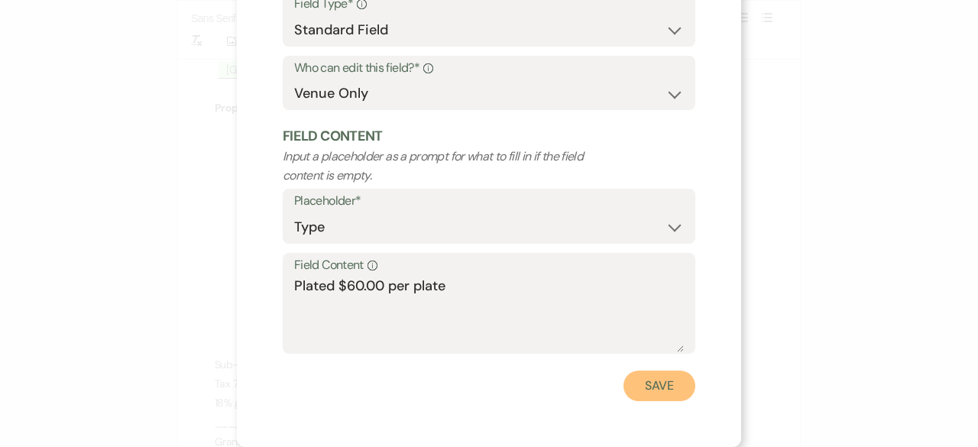
click at [659, 397] on button "Save" at bounding box center [659, 386] width 72 height 31
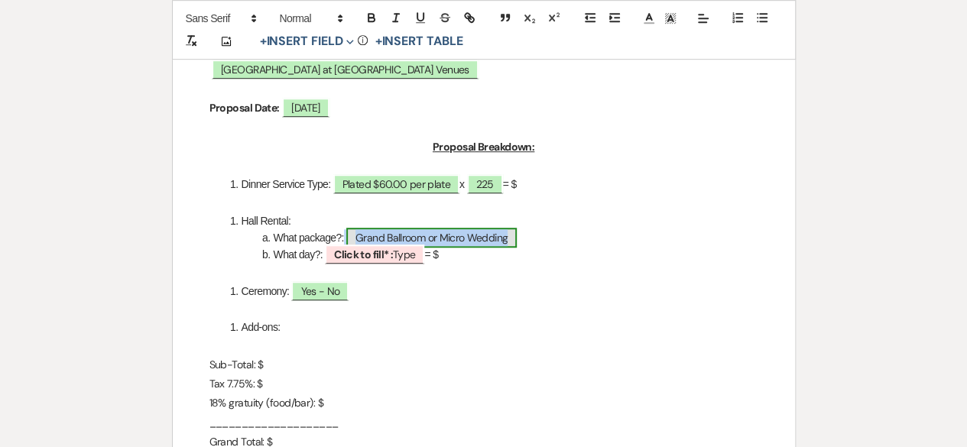
click at [450, 241] on span "Grand Ballroom or Micro Wedding" at bounding box center [431, 238] width 170 height 20
select select "Type"
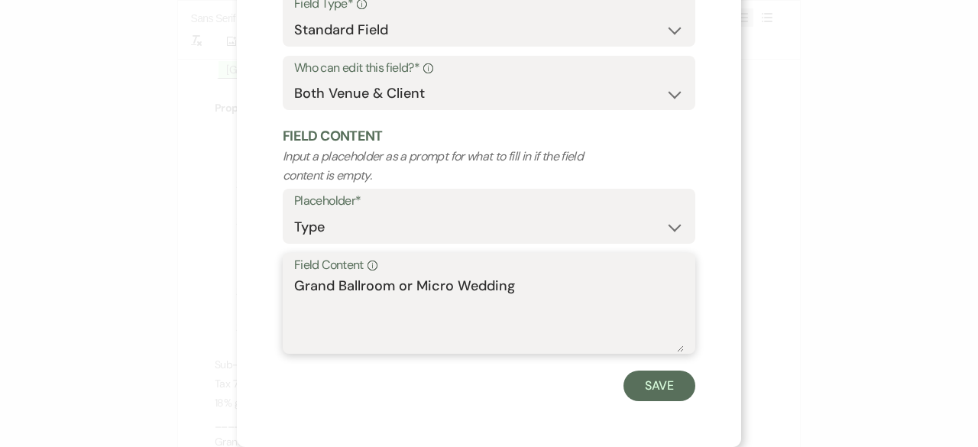
drag, startPoint x: 390, startPoint y: 289, endPoint x: 539, endPoint y: 293, distance: 149.0
click at [539, 293] on textarea "Grand Ballroom or Micro Wedding" at bounding box center [489, 314] width 390 height 76
type textarea "[GEOGRAPHIC_DATA]"
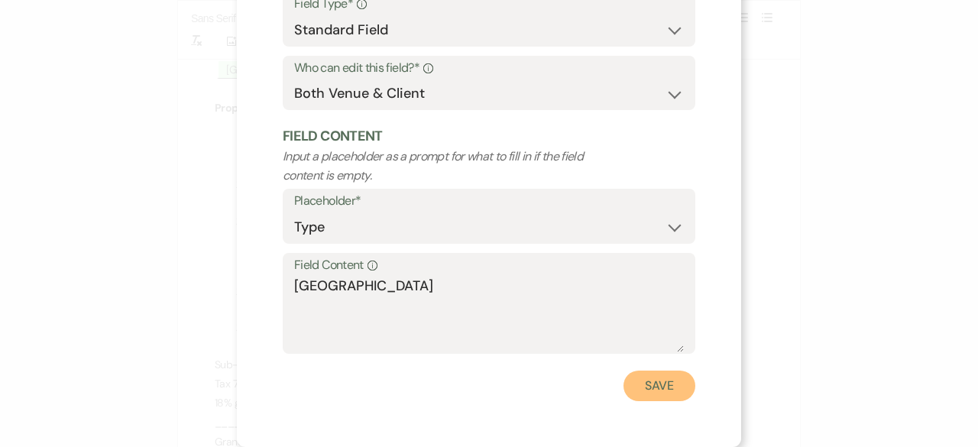
click at [663, 394] on button "Save" at bounding box center [659, 386] width 72 height 31
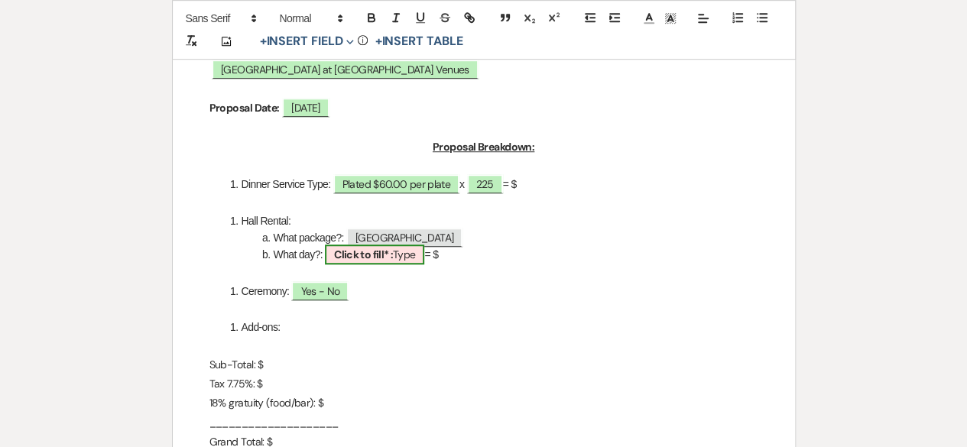
click at [371, 260] on b "Click to fill* :" at bounding box center [363, 255] width 59 height 14
select select "owner"
select select "Type"
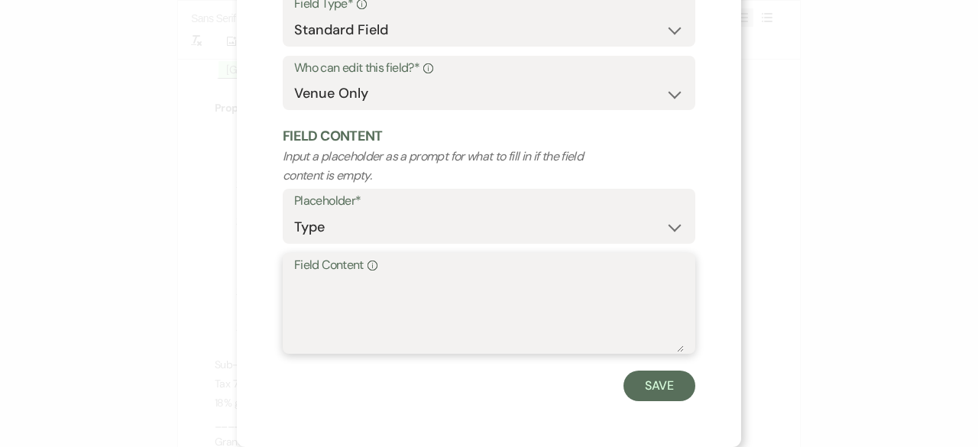
click at [319, 286] on textarea "Field Content Info" at bounding box center [489, 314] width 390 height 76
type textarea "[DATE]"
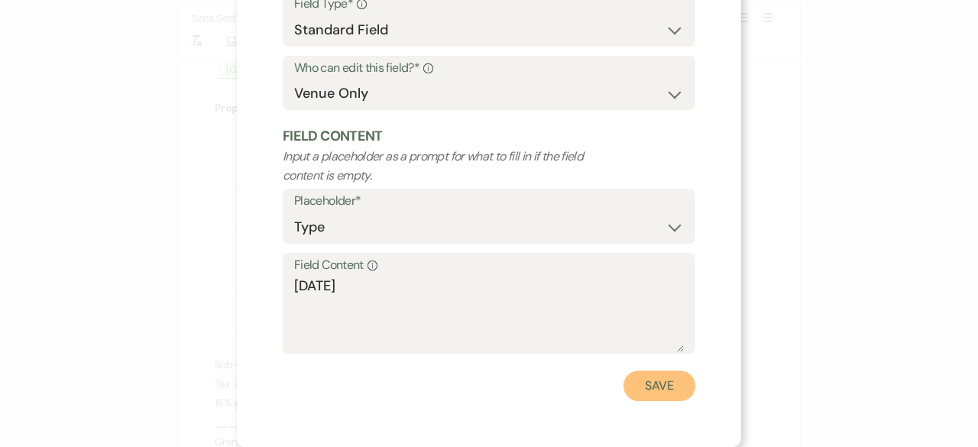
click at [654, 385] on button "Save" at bounding box center [659, 386] width 72 height 31
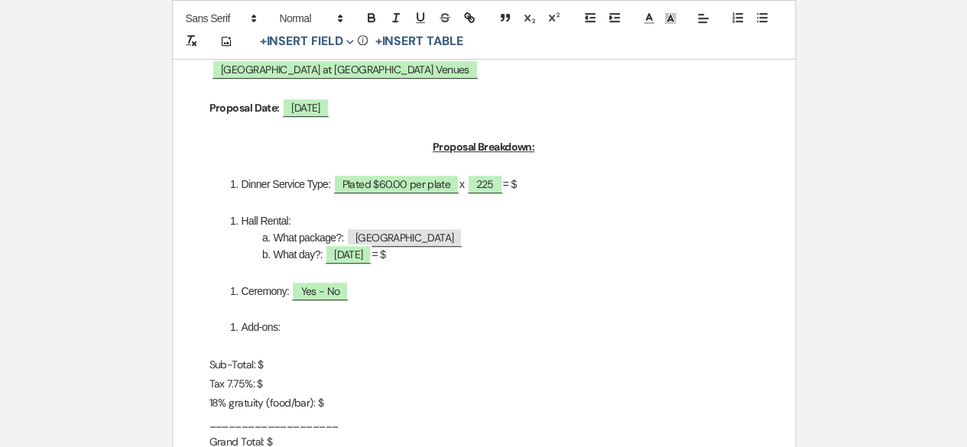
click at [403, 256] on li "What day?: [DATE] = $" at bounding box center [491, 254] width 533 height 17
click at [333, 296] on span "Yes - No" at bounding box center [319, 291] width 57 height 20
select select "owner"
select select "Type"
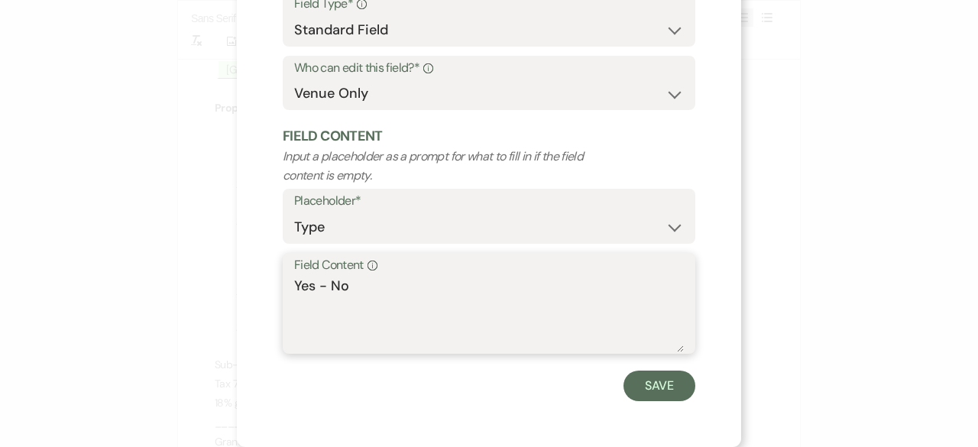
drag, startPoint x: 325, startPoint y: 289, endPoint x: 204, endPoint y: 272, distance: 122.6
click at [204, 272] on div "X Edit Field Field Settings Configure who can edit the content of this field. F…" at bounding box center [489, 223] width 978 height 447
type textarea "No"
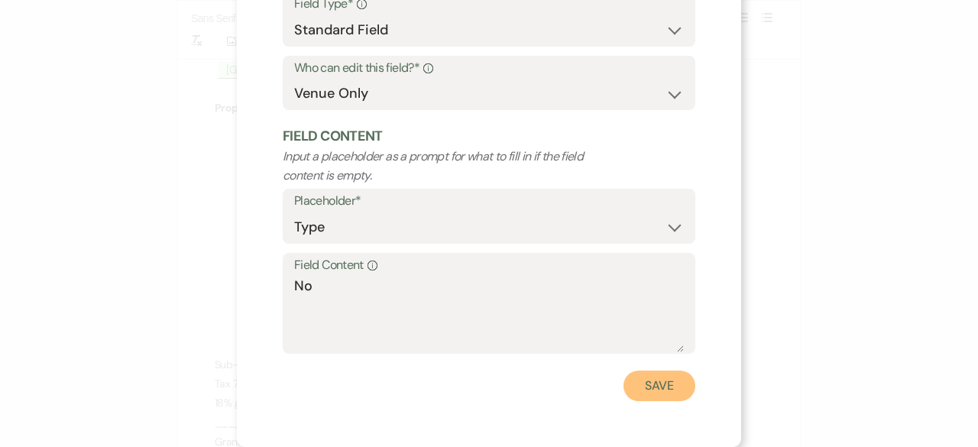
click at [641, 392] on button "Save" at bounding box center [659, 386] width 72 height 31
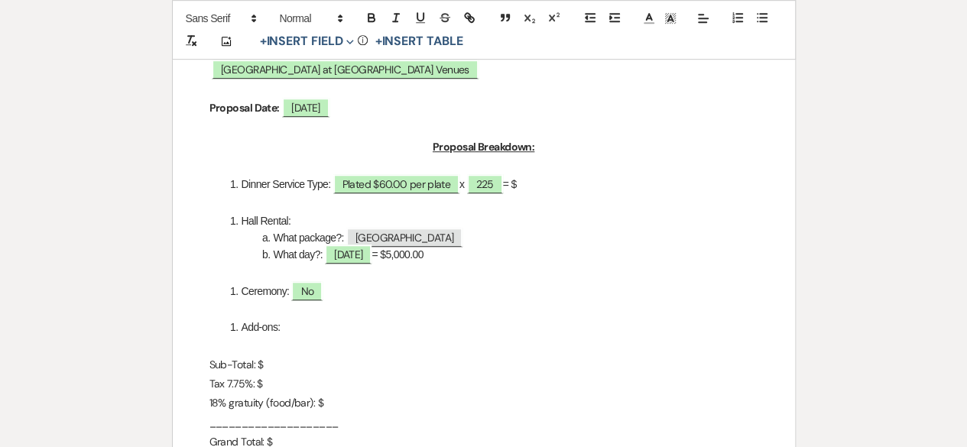
click at [337, 290] on li "Ceremony: No" at bounding box center [491, 291] width 533 height 17
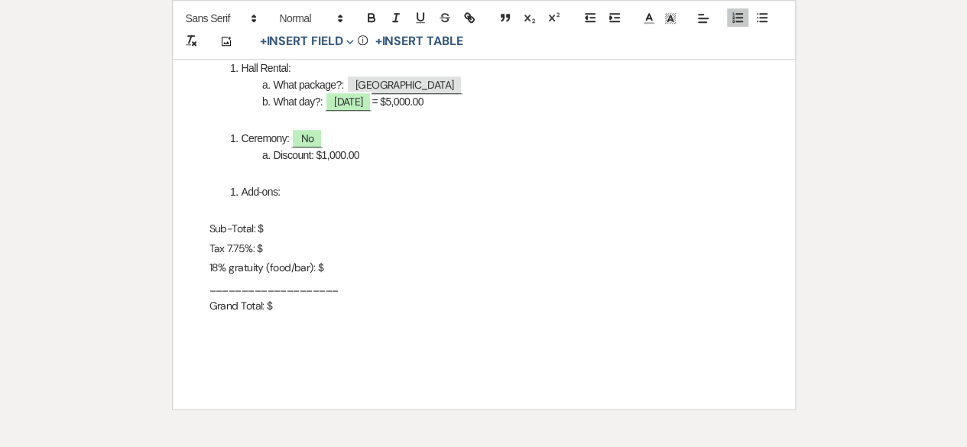
scroll to position [535, 0]
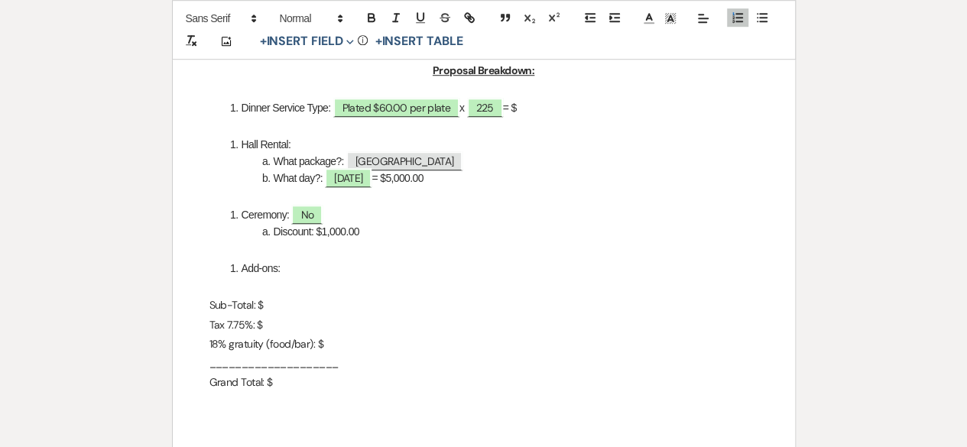
click at [273, 304] on p "Sub-Total: $" at bounding box center [483, 305] width 549 height 19
click at [553, 103] on li "Dinner Service Type: Plated $60.00 per plate x ﻿ 225 ﻿ = $" at bounding box center [491, 107] width 533 height 17
click at [280, 305] on p "Sub-Total: $" at bounding box center [483, 305] width 549 height 19
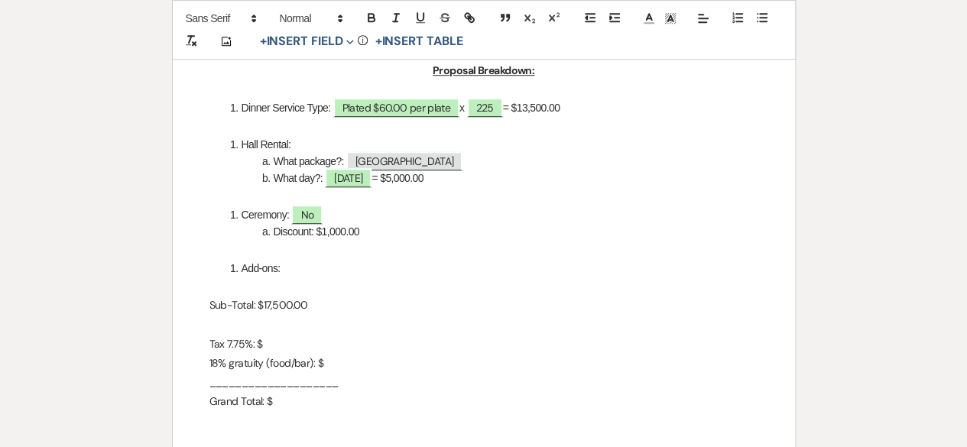
click at [271, 309] on p "Sub-Total: $17,500.00" at bounding box center [483, 305] width 549 height 19
click at [206, 320] on div "City View Event Center Quote [STREET_ADDRESS] 419-345-3802 [EMAIL_ADDRESS][DOMA…" at bounding box center [484, 117] width 622 height 774
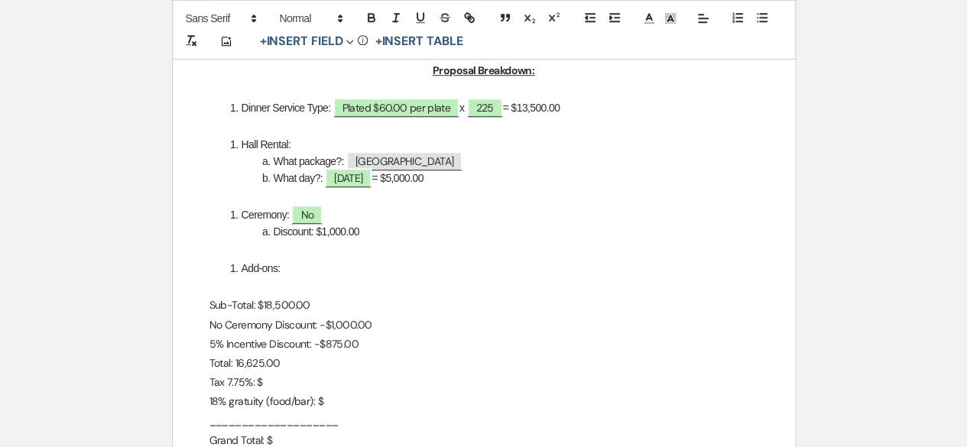
click at [234, 366] on p "Total: 16,625.00" at bounding box center [483, 363] width 549 height 19
click at [286, 386] on p "Tax 7.75%: $" at bounding box center [483, 382] width 549 height 19
click at [324, 404] on p "18% gratuity (food/bar): $" at bounding box center [483, 401] width 549 height 19
click at [307, 346] on p "5% Incentive Discount: -$875.00" at bounding box center [483, 344] width 549 height 19
click at [416, 348] on p "5% Incentive Discount (Hall Rental Only): -$875.00" at bounding box center [483, 344] width 549 height 19
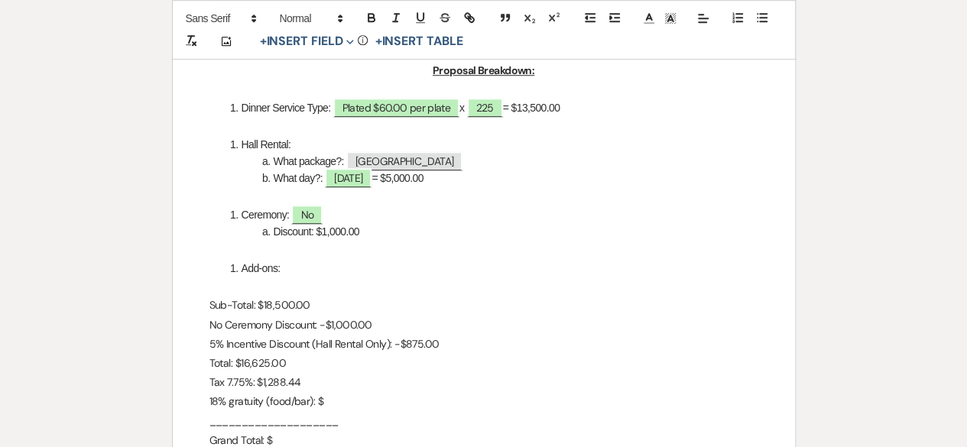
click at [422, 343] on p "5% Incentive Discount (Hall Rental Only): -$875.00" at bounding box center [483, 344] width 549 height 19
click at [296, 371] on p "Total: $16,625.00" at bounding box center [483, 363] width 549 height 19
click at [267, 366] on p "Total: $16,625.00" at bounding box center [483, 363] width 549 height 19
click at [314, 384] on p "Tax 7.75%: $1,288.44" at bounding box center [483, 382] width 549 height 19
click at [335, 397] on p "18% gratuity (food/bar): $" at bounding box center [483, 401] width 549 height 19
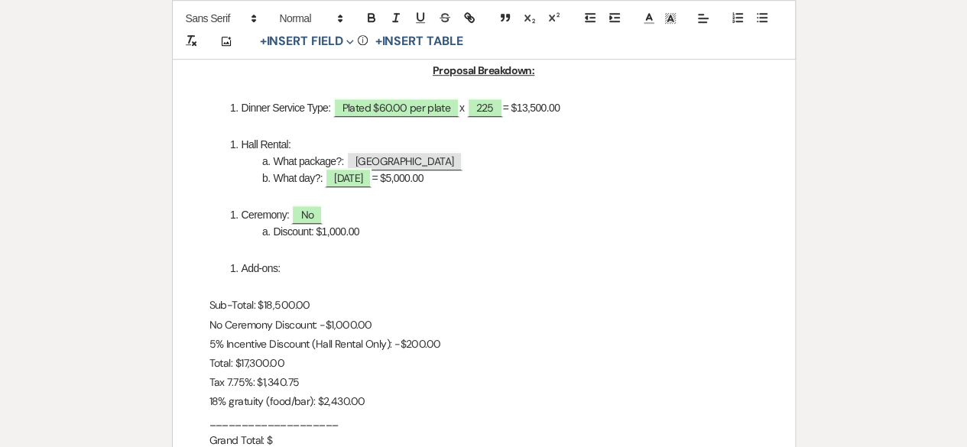
scroll to position [688, 0]
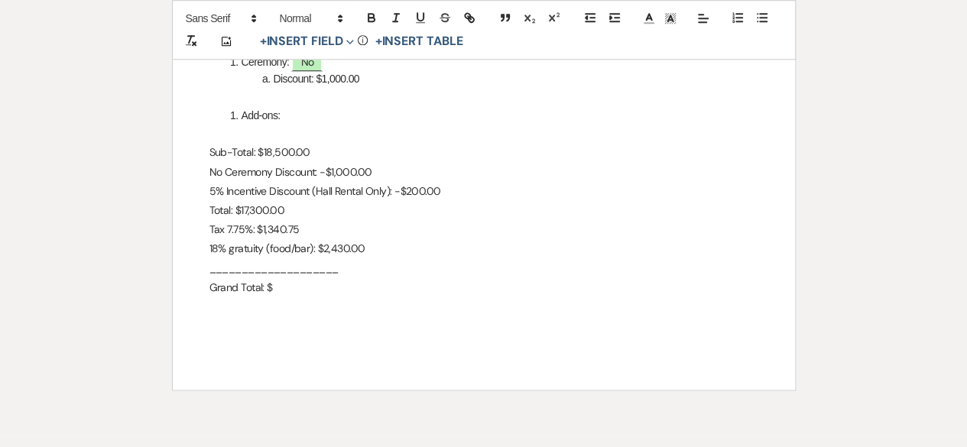
click at [283, 290] on p "Grand Total: $" at bounding box center [483, 287] width 549 height 19
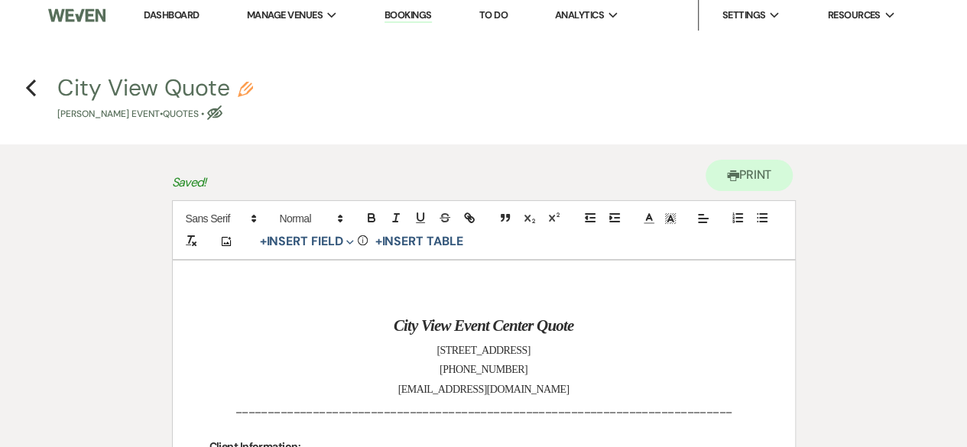
scroll to position [0, 0]
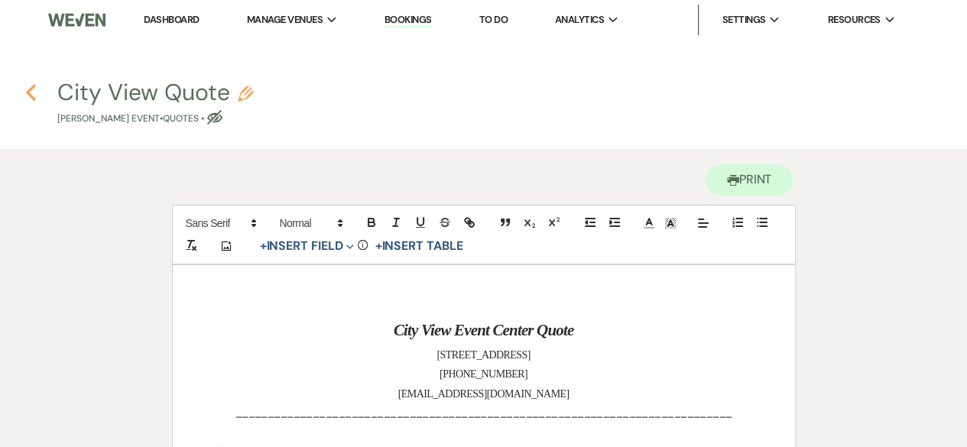
click at [28, 91] on use "button" at bounding box center [31, 92] width 10 height 17
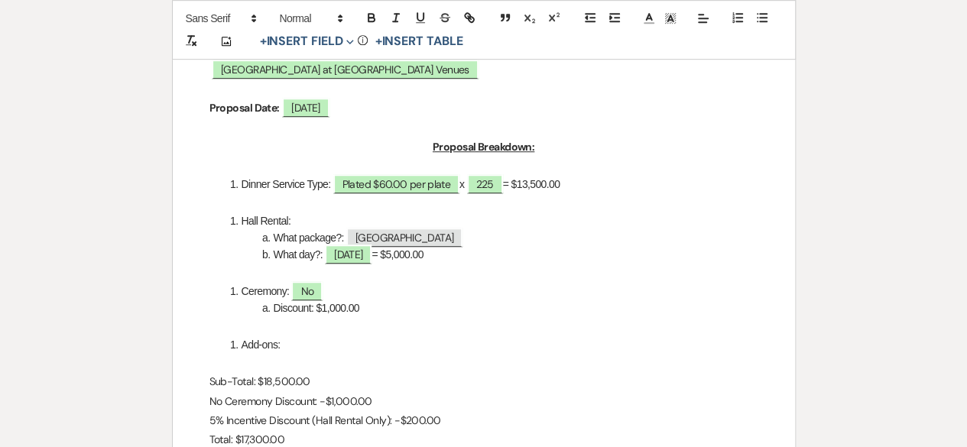
select select "6"
select select "5"
select select "13"
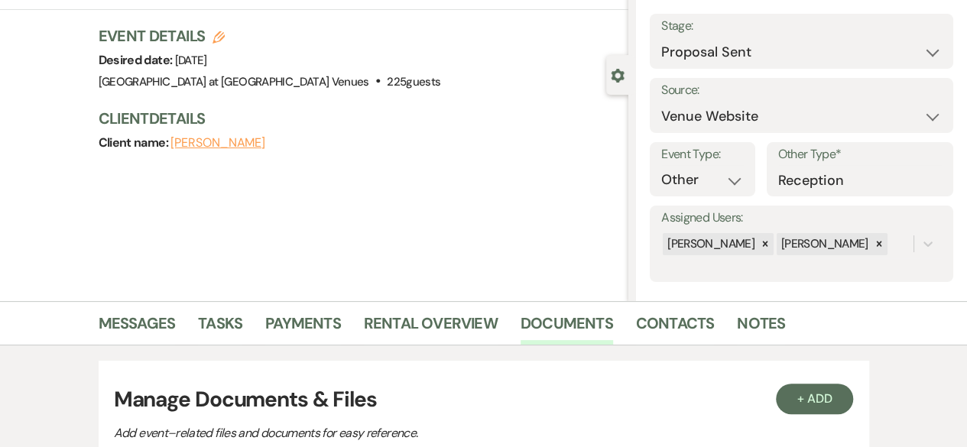
scroll to position [76, 0]
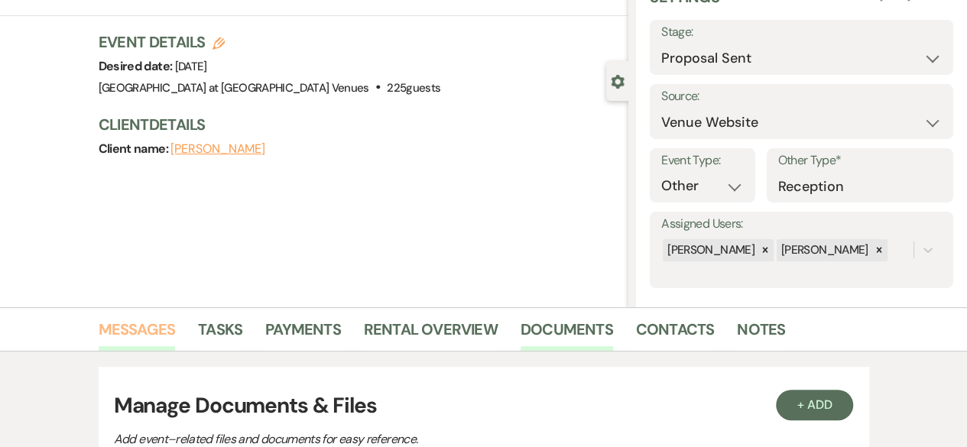
click at [167, 327] on link "Messages" at bounding box center [137, 334] width 77 height 34
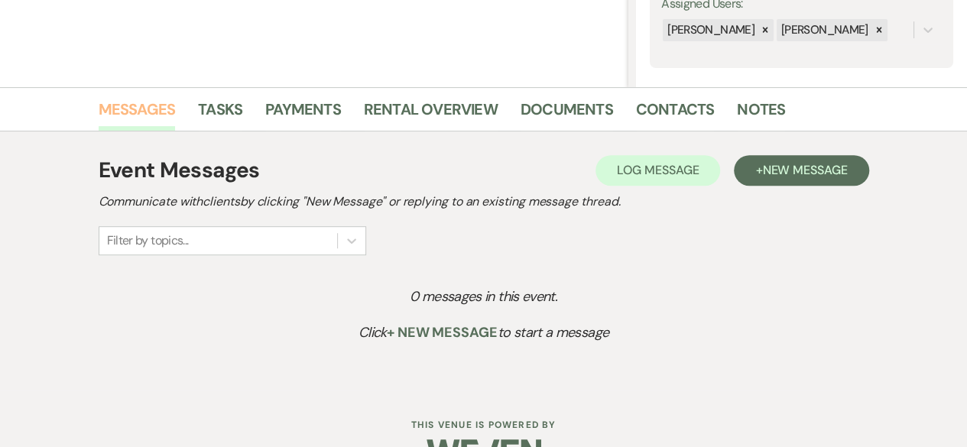
scroll to position [336, 0]
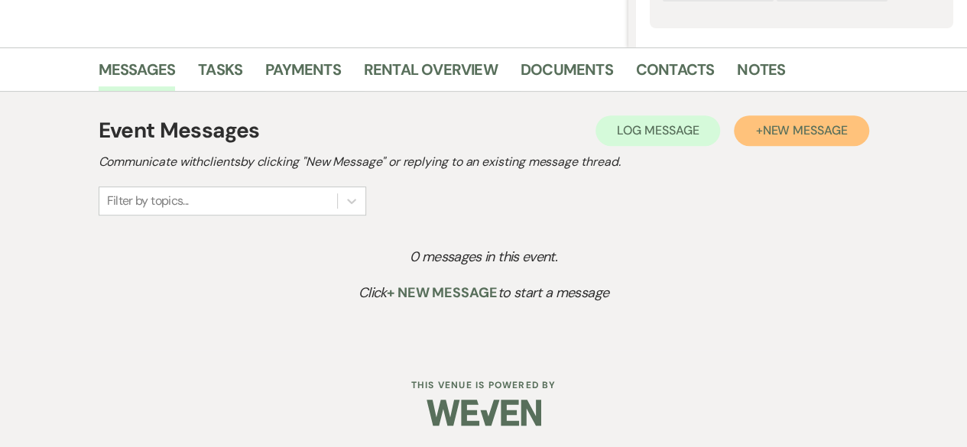
click at [805, 123] on span "New Message" at bounding box center [804, 130] width 85 height 16
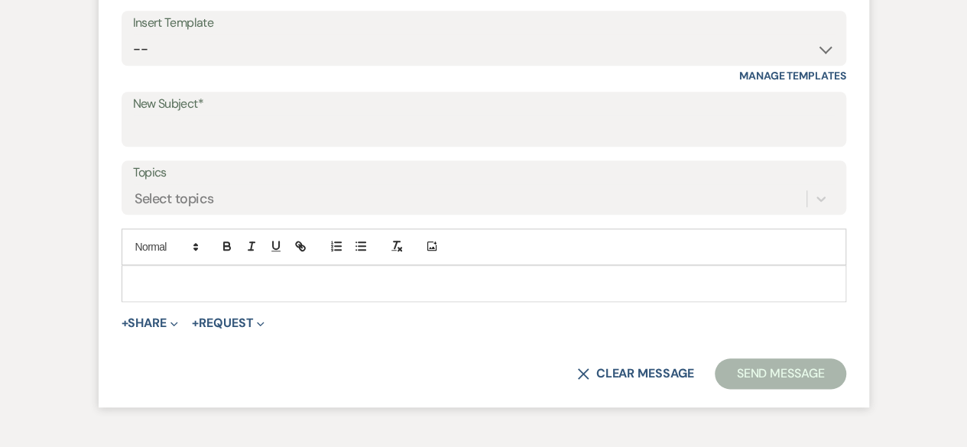
scroll to position [718, 0]
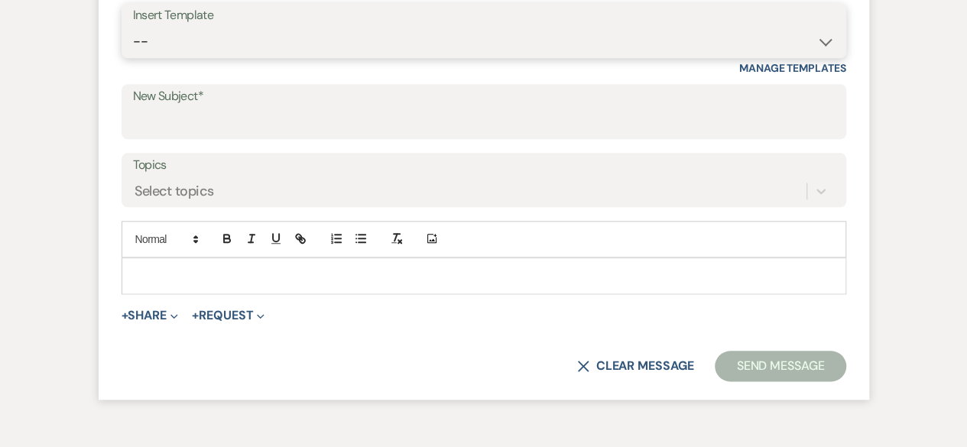
click at [202, 38] on select "-- Weven Planning Portal Introduction (Booked Events) Tour Request Response Fol…" at bounding box center [483, 42] width 701 height 30
select select "978"
click at [133, 27] on select "-- Weven Planning Portal Introduction (Booked Events) Tour Request Response Fol…" at bounding box center [483, 42] width 701 height 30
type input "Booking your event!"
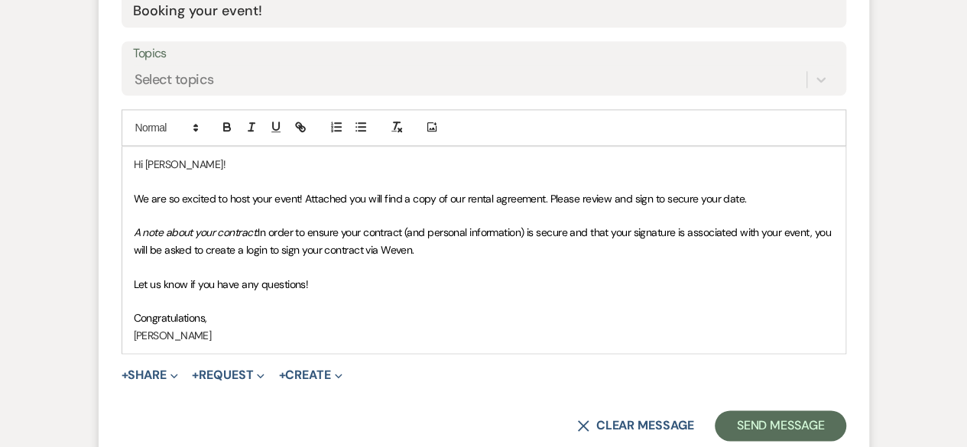
scroll to position [642, 0]
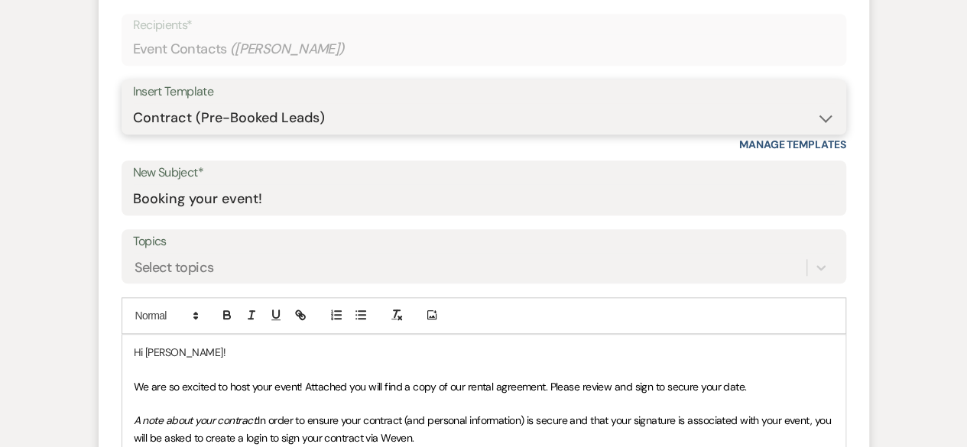
click at [817, 115] on select "-- Weven Planning Portal Introduction (Booked Events) Tour Request Response Fol…" at bounding box center [483, 118] width 701 height 30
select select "0"
click at [133, 103] on select "-- Weven Planning Portal Introduction (Booked Events) Tour Request Response Fol…" at bounding box center [483, 118] width 701 height 30
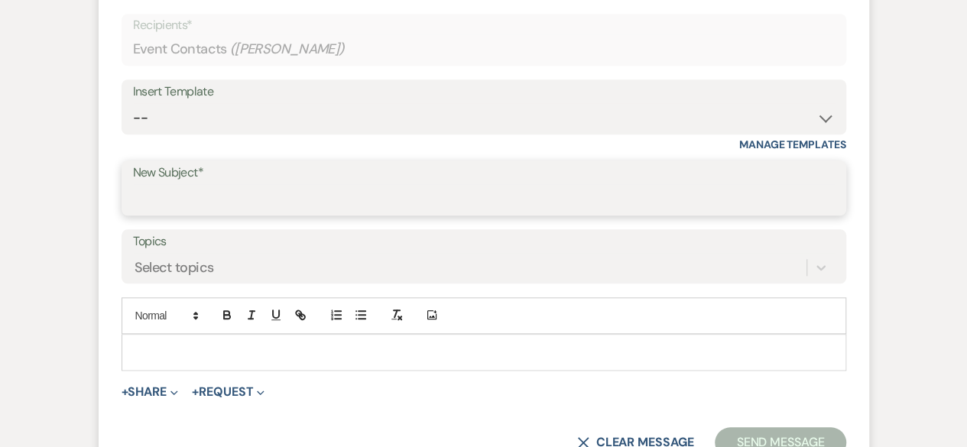
click at [201, 198] on input "New Subject*" at bounding box center [483, 199] width 701 height 30
type input "City View Quote and Contract!"
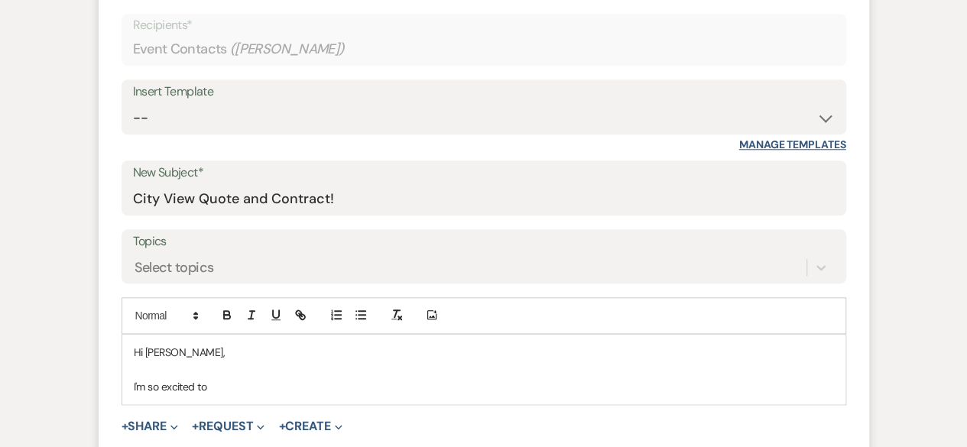
click at [789, 143] on link "Manage Templates" at bounding box center [792, 145] width 107 height 14
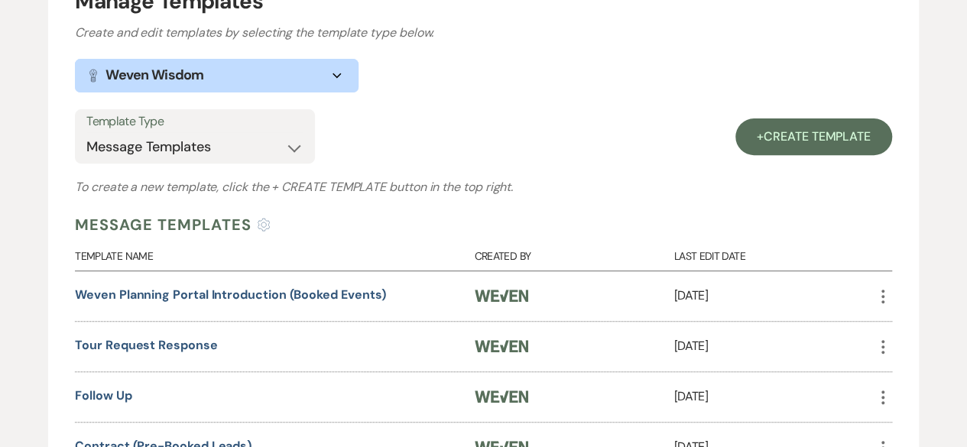
scroll to position [229, 0]
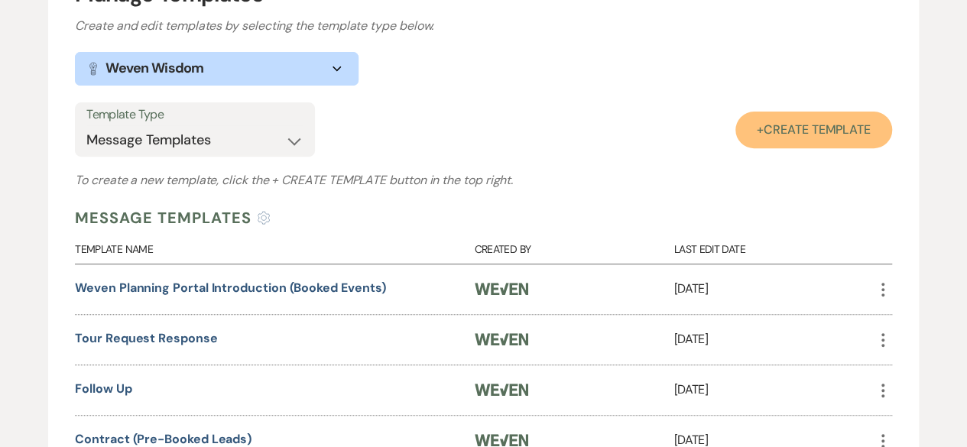
click at [802, 121] on span "Create Template" at bounding box center [816, 129] width 107 height 16
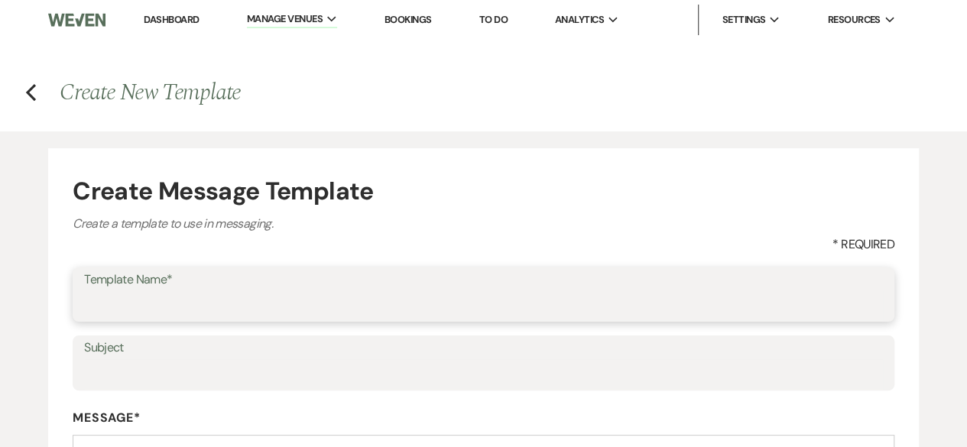
click at [123, 303] on input "Template Name*" at bounding box center [483, 305] width 798 height 30
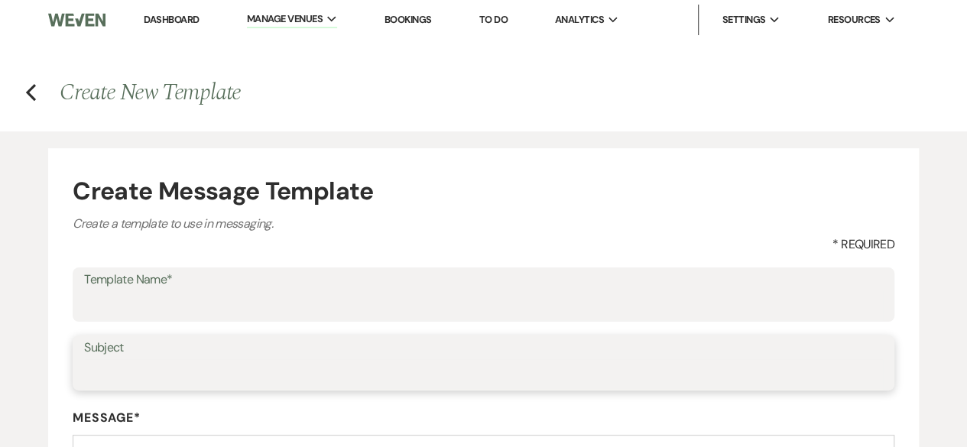
click at [115, 368] on input "Subject" at bounding box center [483, 374] width 798 height 30
paste input "Your Personalized Quote & Wedding Package Contract"
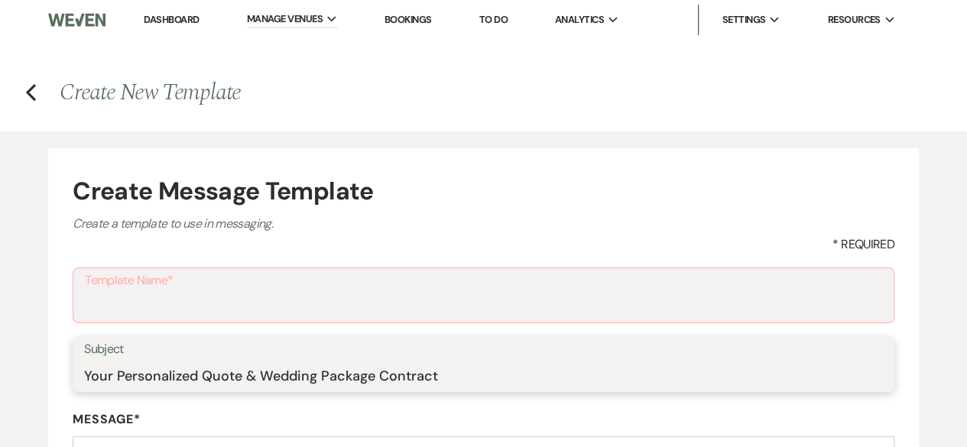
type input "Your Personalized Quote & Wedding Package Contract"
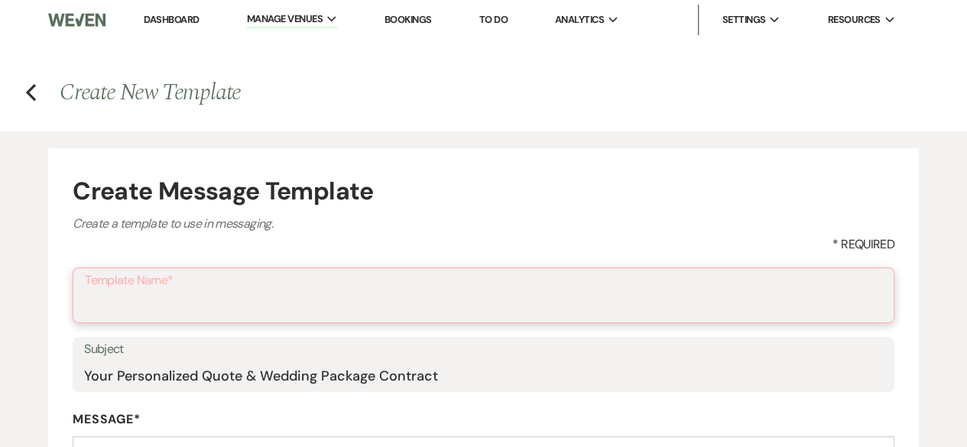
click at [136, 312] on input "Template Name*" at bounding box center [483, 306] width 797 height 30
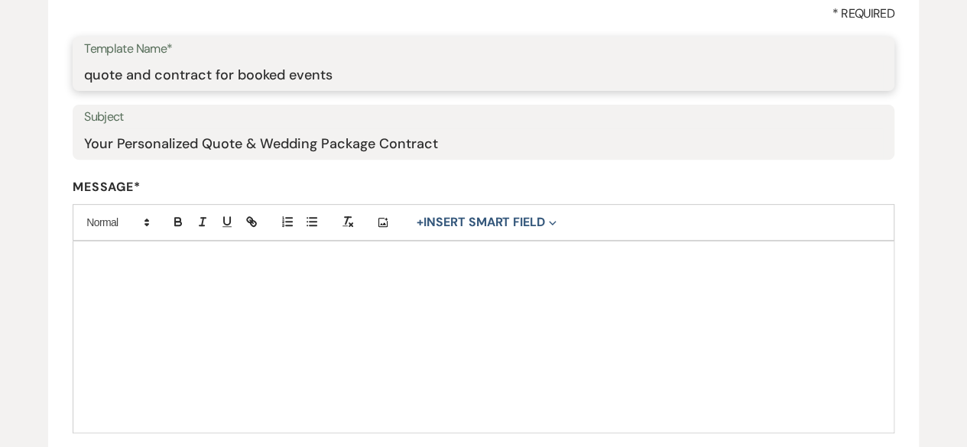
scroll to position [306, 0]
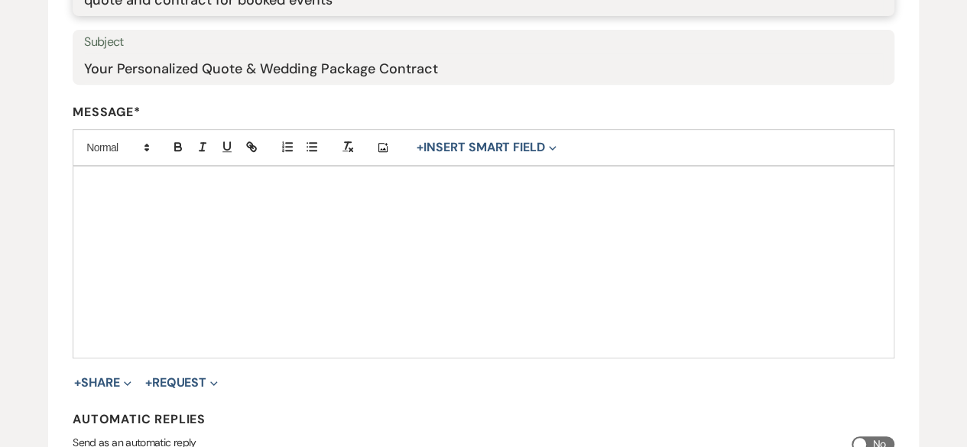
type input "quote and contract for booked events"
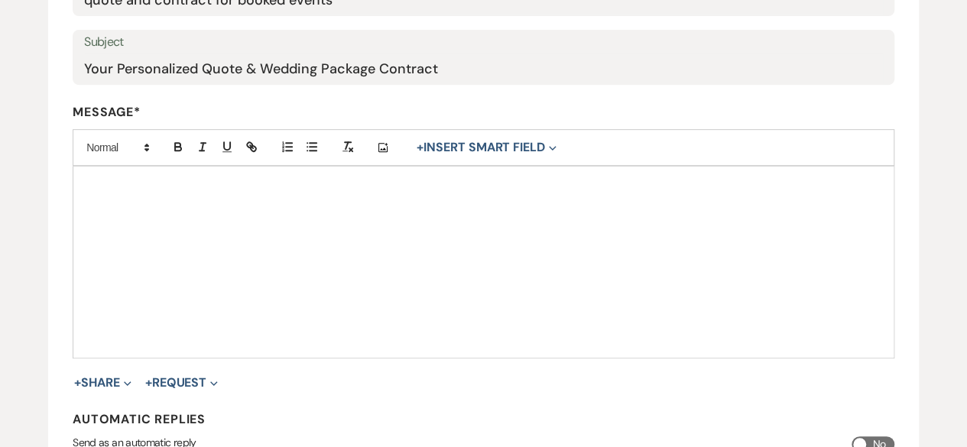
click at [89, 184] on p at bounding box center [483, 184] width 797 height 17
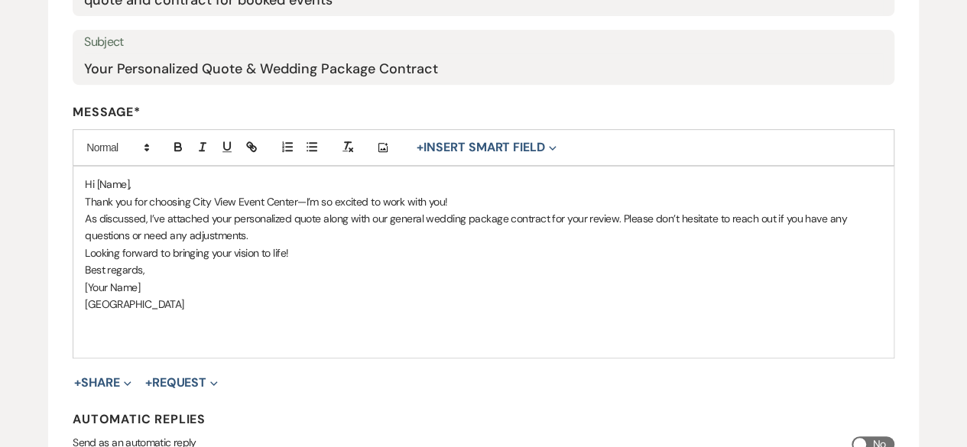
click at [130, 181] on p "Hi [Name]," at bounding box center [483, 184] width 797 height 17
click at [547, 151] on span "Expand" at bounding box center [550, 147] width 11 height 16
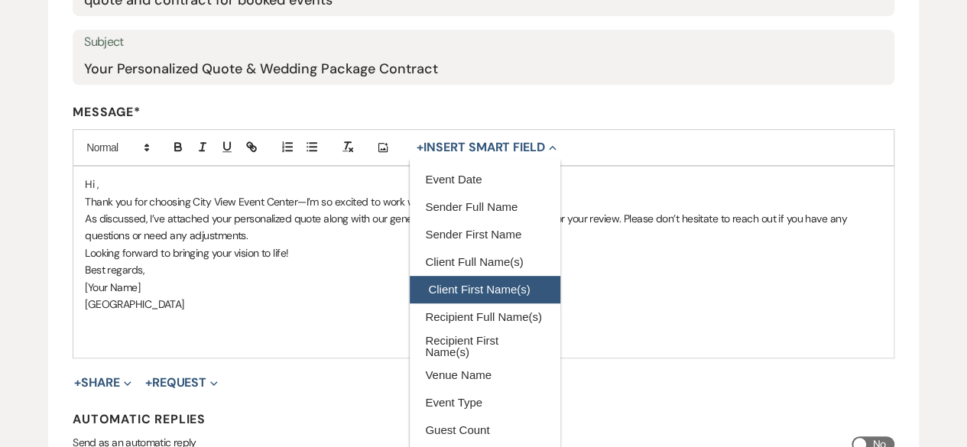
click at [464, 285] on button "Client First Name(s)" at bounding box center [485, 290] width 150 height 28
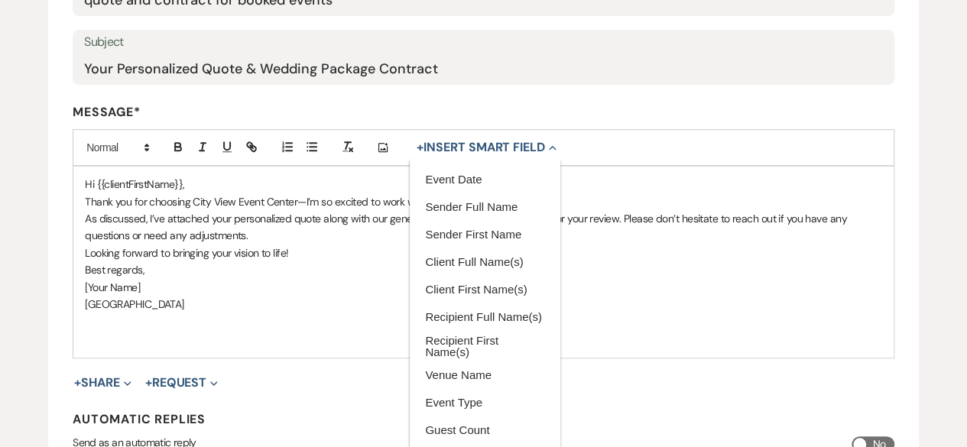
click at [230, 186] on p "Hi {{clientFirstName}}," at bounding box center [483, 184] width 797 height 17
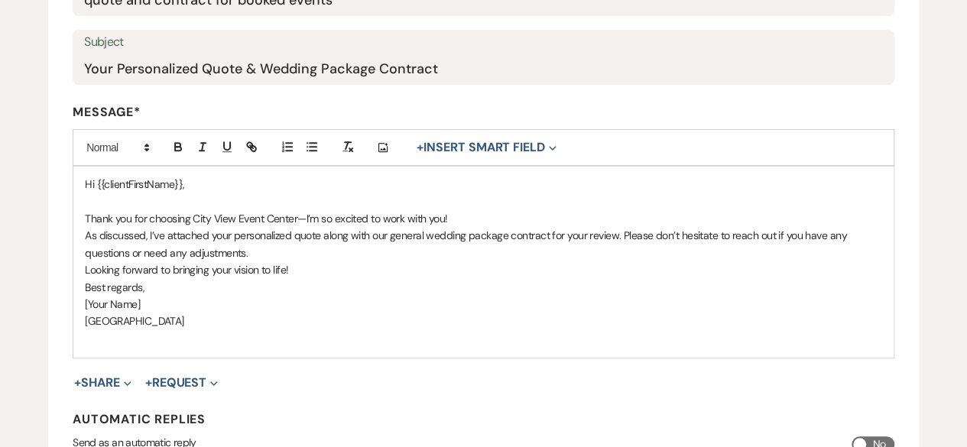
click at [474, 214] on p "Thank you for choosing City View Event Center—I’m so excited to work with you!" at bounding box center [483, 218] width 797 height 17
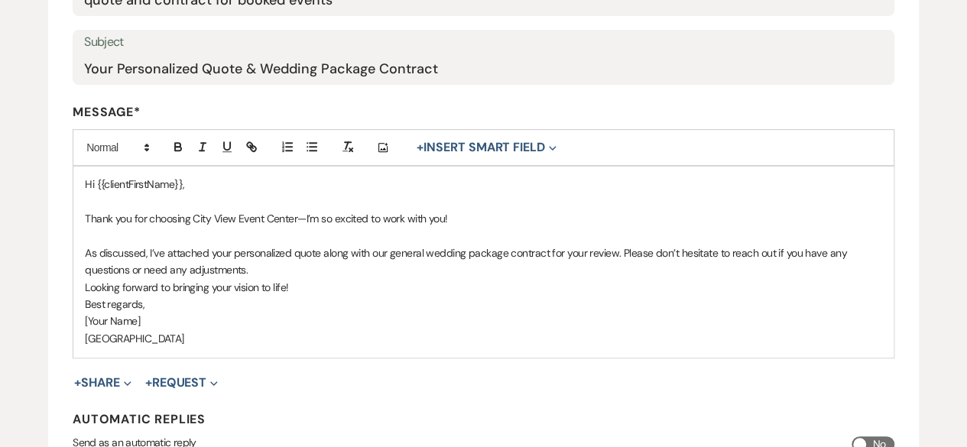
click at [507, 251] on p "As discussed, I’ve attached your personalized quote along with our general wedd…" at bounding box center [483, 262] width 797 height 34
drag, startPoint x: 217, startPoint y: 342, endPoint x: 56, endPoint y: 244, distance: 188.6
click at [56, 244] on form "Create Message Template Create a template to use in messaging. * Required Templ…" at bounding box center [483, 190] width 870 height 695
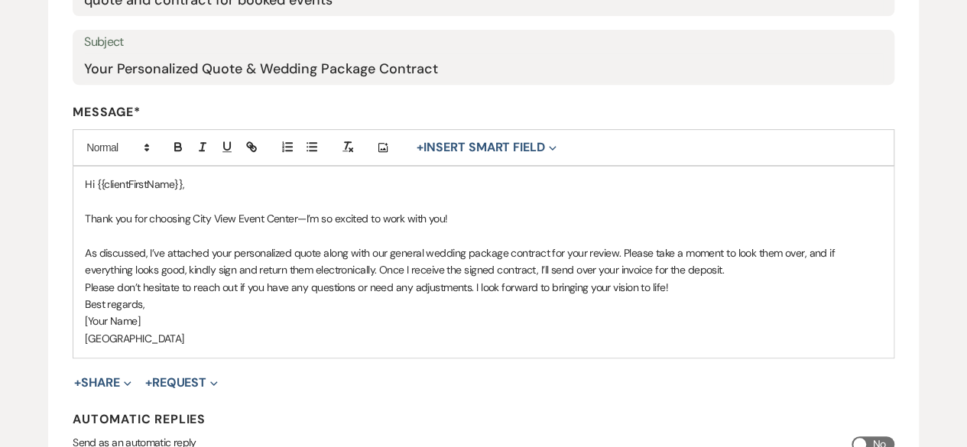
click at [162, 269] on p "As discussed, I’ve attached your personalized quote along with our general wedd…" at bounding box center [483, 262] width 797 height 34
click at [660, 268] on p "As discussed, I’ve attached your personalized quote along with our general wedd…" at bounding box center [483, 262] width 797 height 34
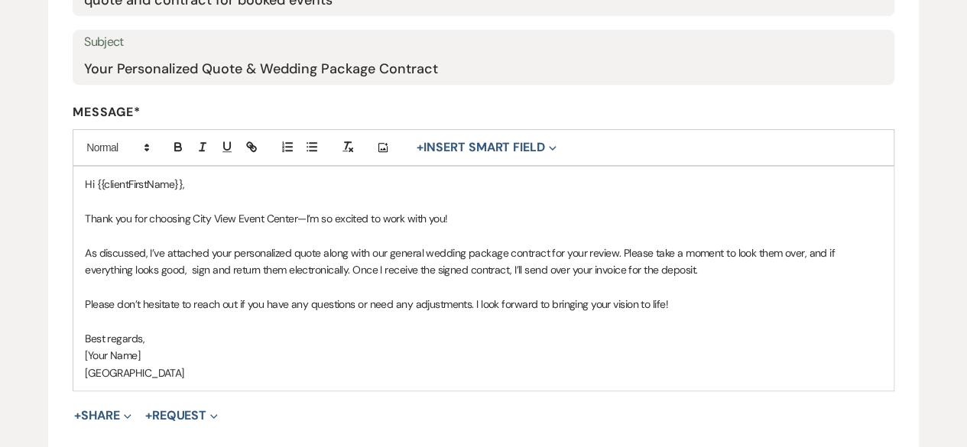
drag, startPoint x: 162, startPoint y: 352, endPoint x: 72, endPoint y: 361, distance: 90.6
click at [73, 361] on div "Hi {{clientFirstName}}, Thank you for choosing City View Event Center—I’m so ex…" at bounding box center [483, 278] width 821 height 225
click at [554, 141] on span "Expand" at bounding box center [550, 147] width 11 height 16
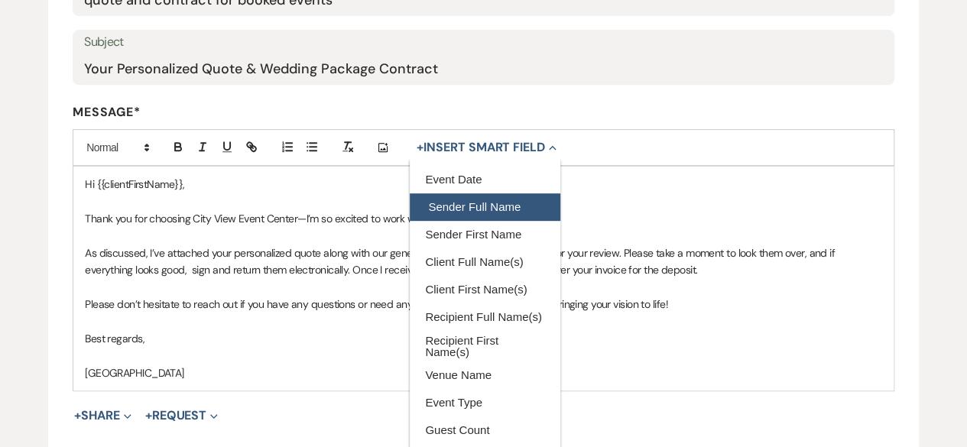
click at [510, 209] on button "Sender Full Name" at bounding box center [485, 207] width 150 height 28
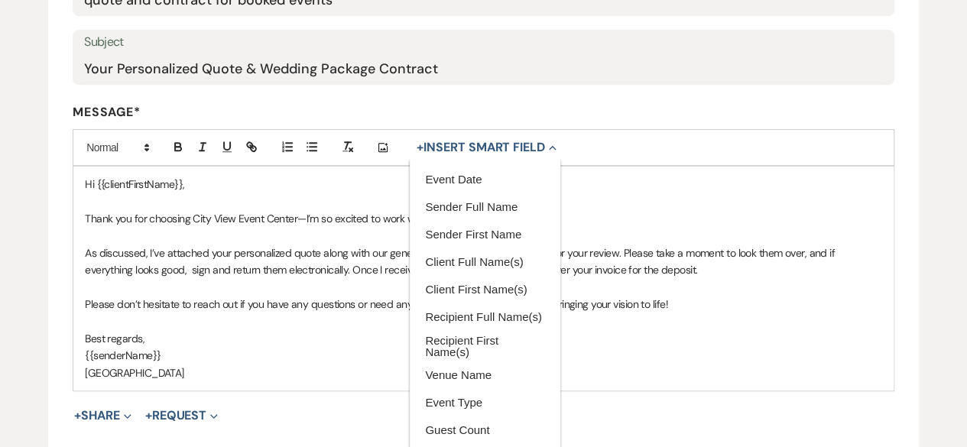
scroll to position [526, 0]
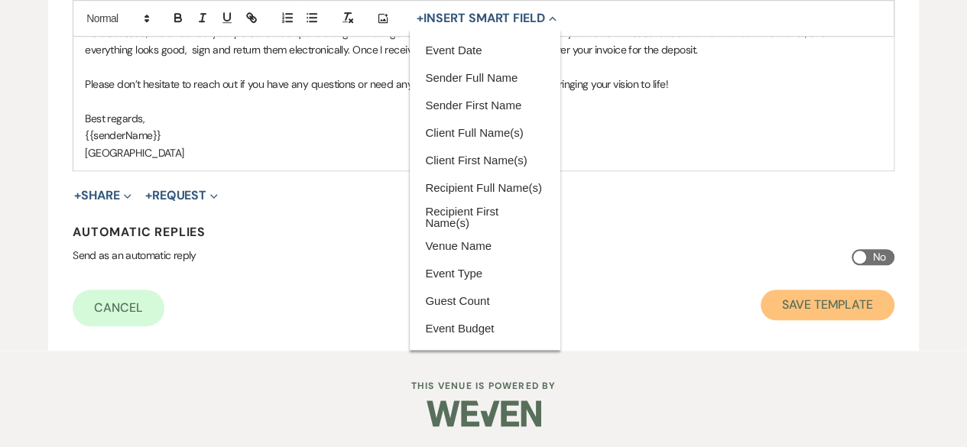
click at [831, 309] on button "Save Template" at bounding box center [827, 305] width 134 height 31
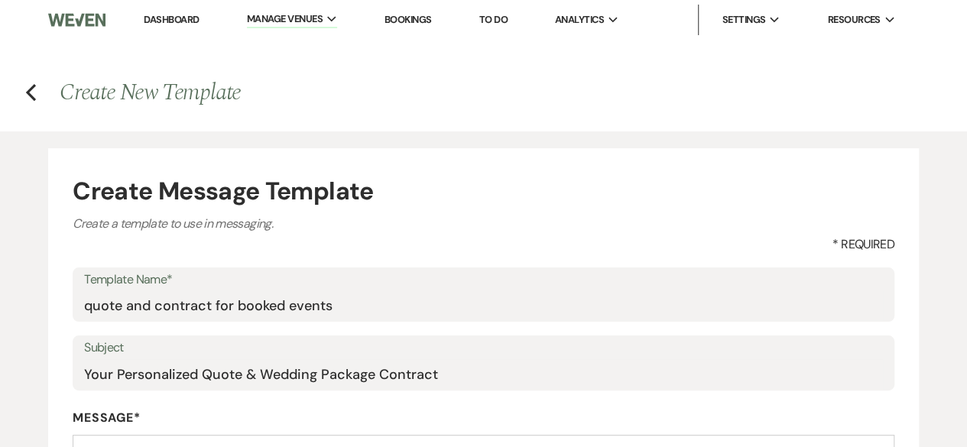
select select "Message Templates"
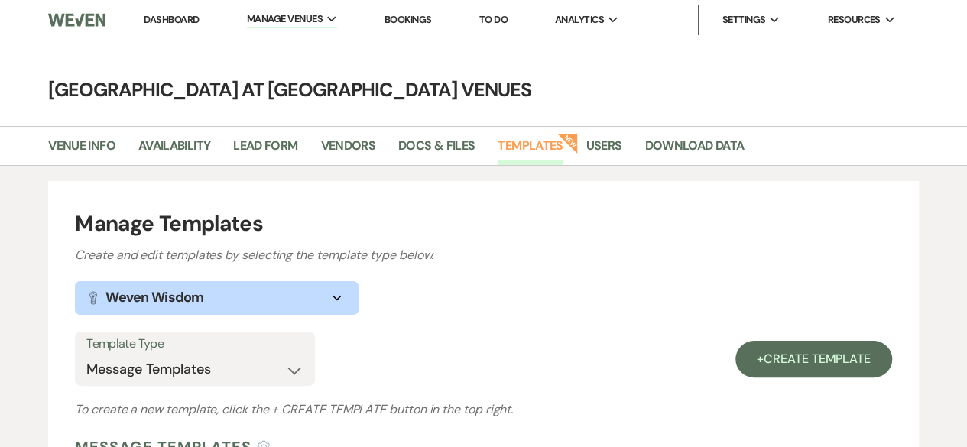
click at [182, 18] on link "Dashboard" at bounding box center [171, 19] width 55 height 13
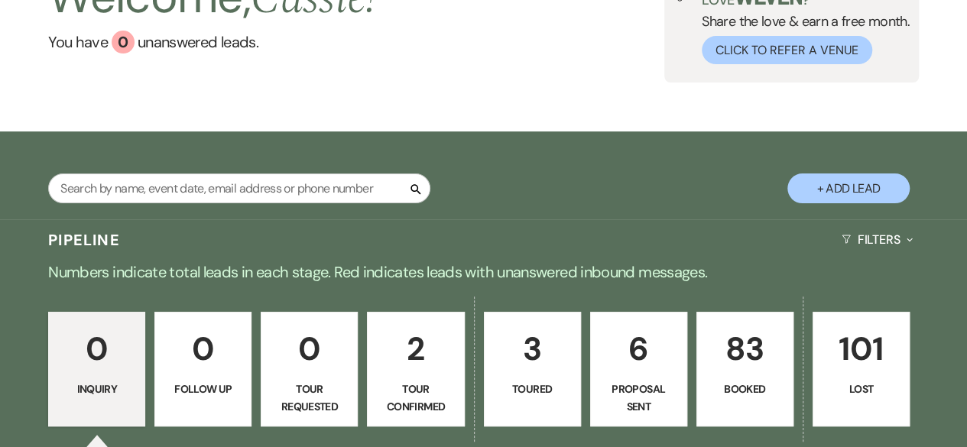
scroll to position [229, 0]
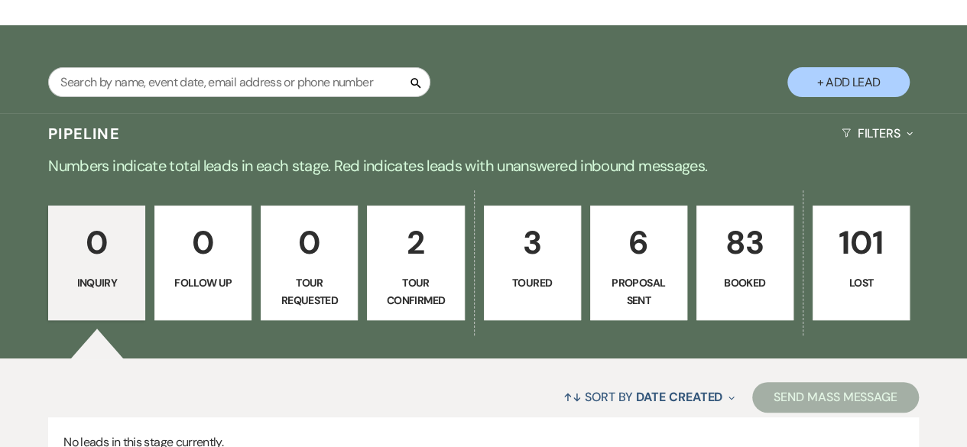
click at [663, 259] on p "6" at bounding box center [638, 242] width 77 height 51
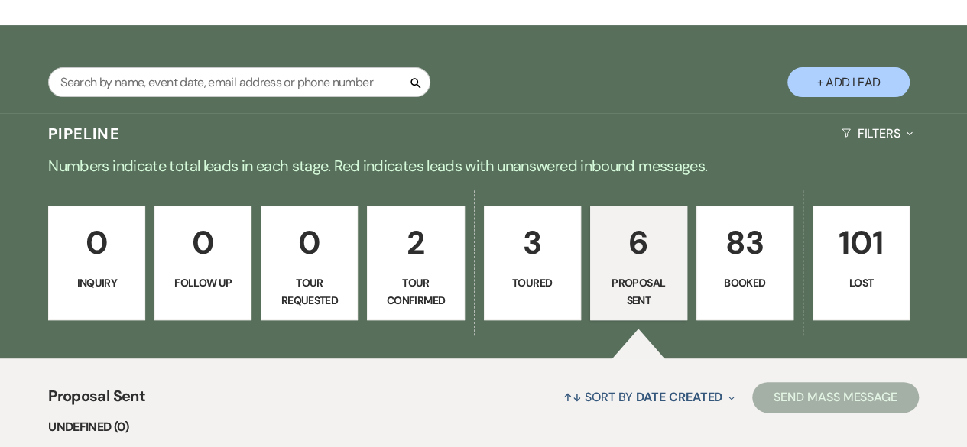
select select "6"
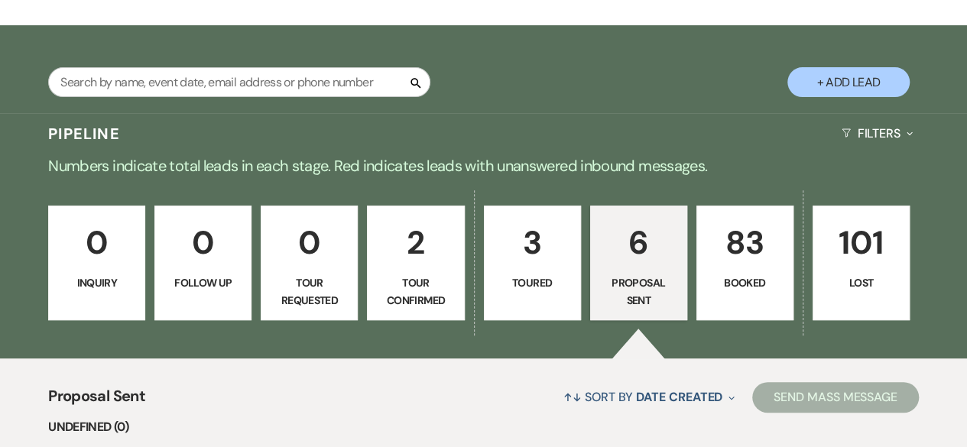
select select "6"
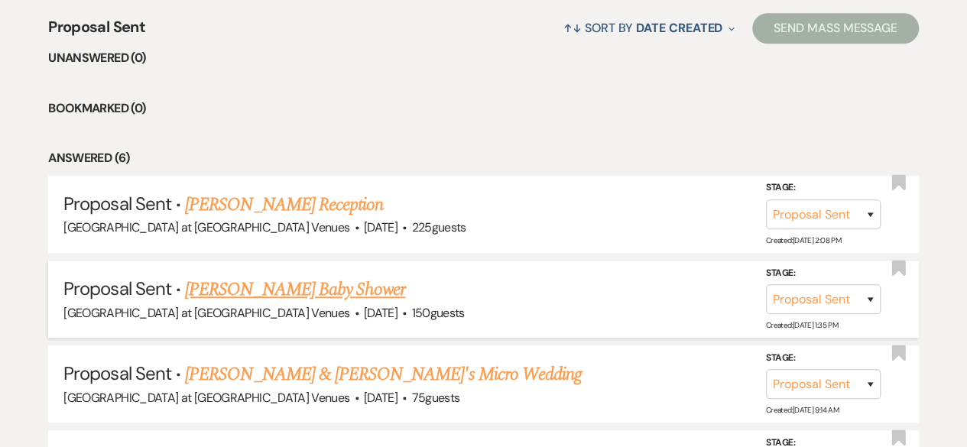
scroll to position [611, 0]
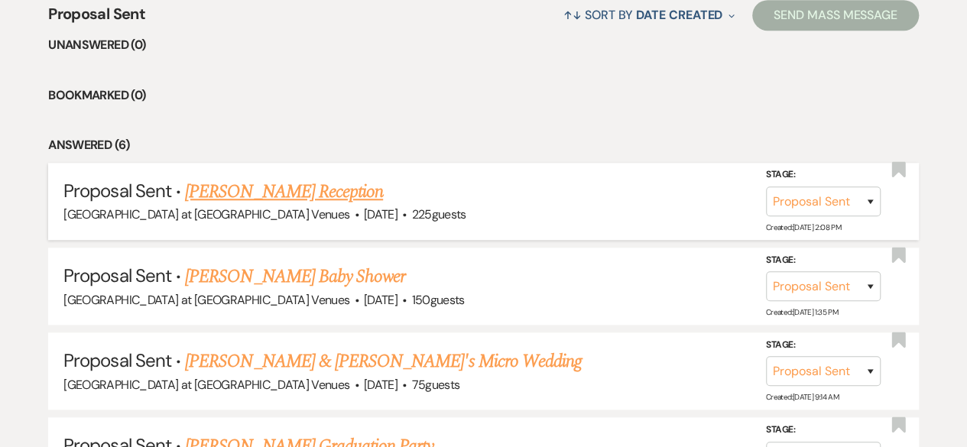
click at [265, 186] on link "[PERSON_NAME] Reception" at bounding box center [284, 192] width 198 height 28
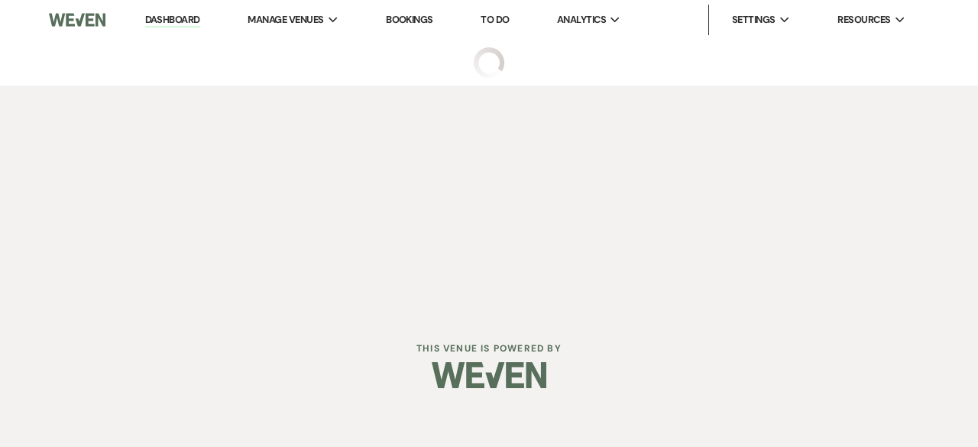
select select "6"
select select "13"
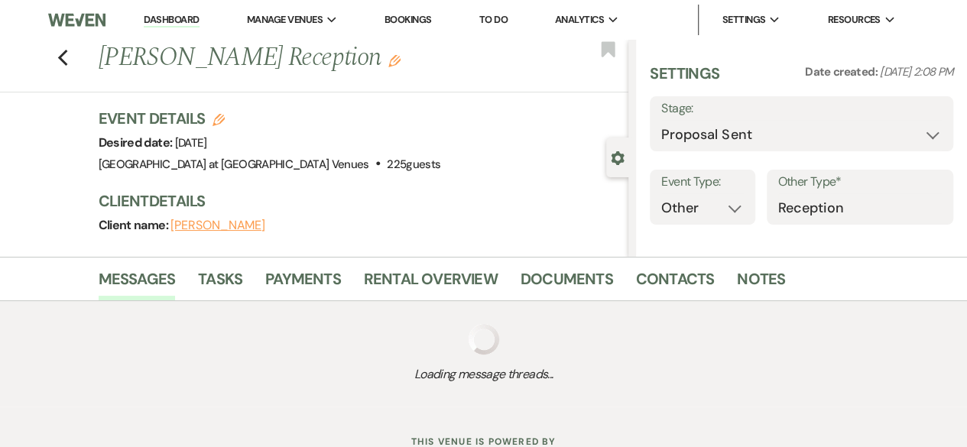
select select "5"
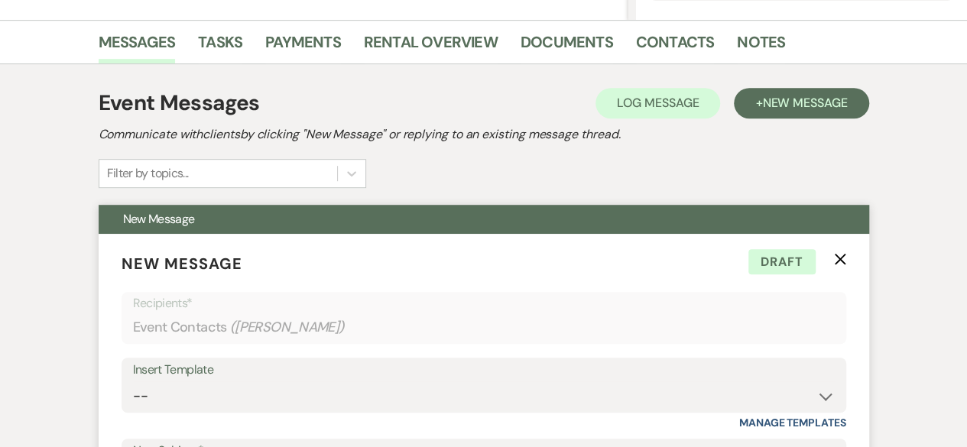
scroll to position [535, 0]
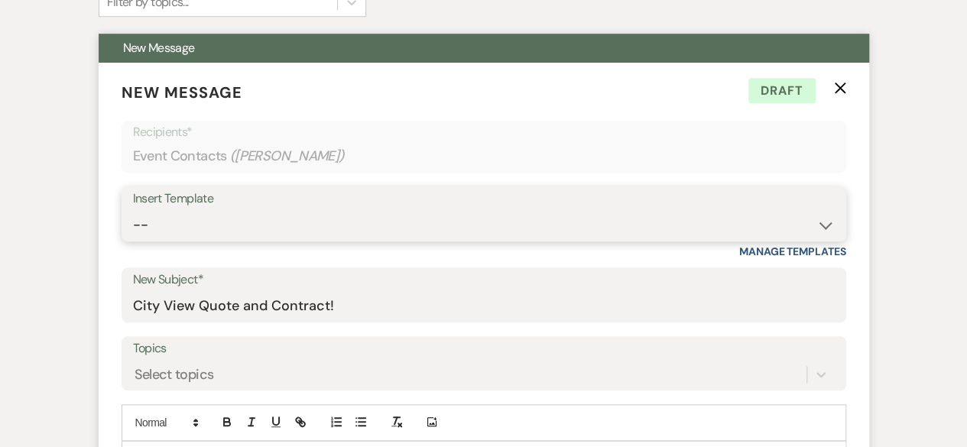
click at [824, 219] on select "-- Weven Planning Portal Introduction (Booked Events) Tour Request Response Fol…" at bounding box center [483, 225] width 701 height 30
select select "6181"
click at [133, 210] on select "-- Weven Planning Portal Introduction (Booked Events) Tour Request Response Fol…" at bounding box center [483, 225] width 701 height 30
type input "Your Personalized Quote & Wedding Package Contract"
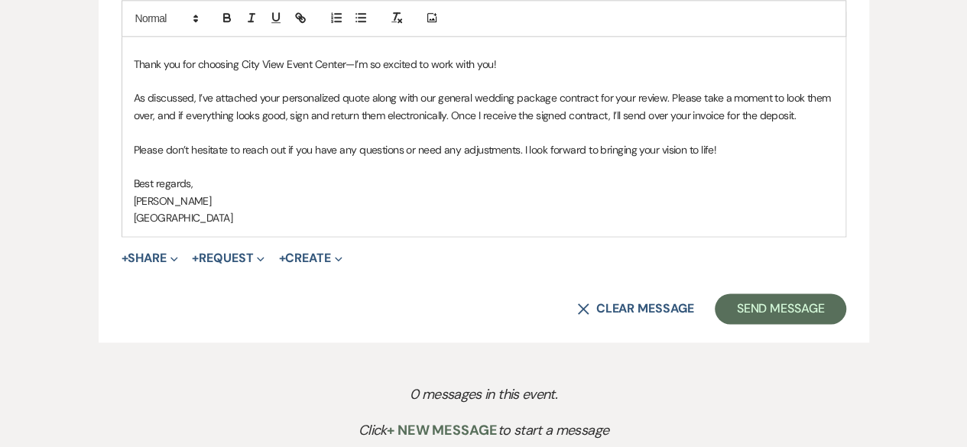
scroll to position [993, 0]
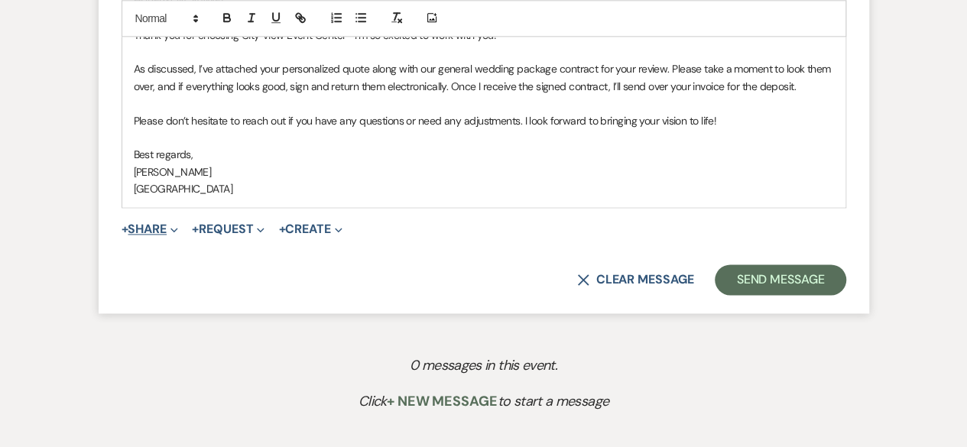
click at [173, 230] on span "Expand" at bounding box center [172, 229] width 11 height 16
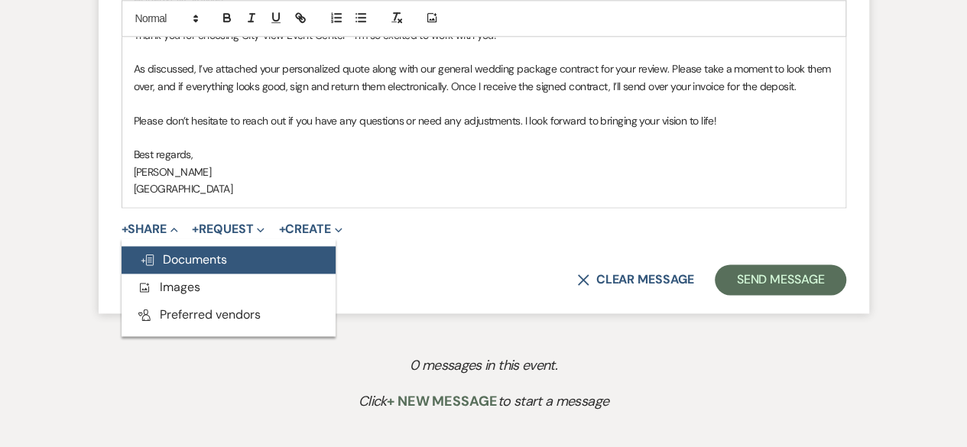
click at [180, 260] on span "Doc Upload Documents" at bounding box center [183, 259] width 87 height 16
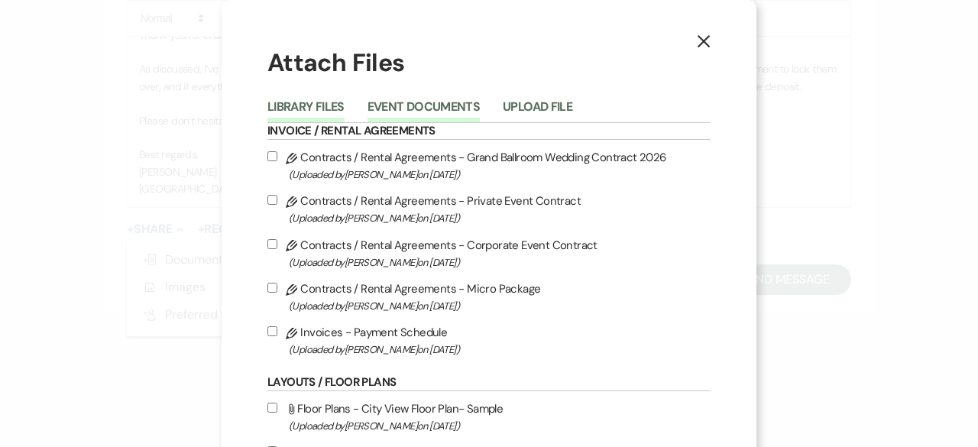
click at [420, 101] on button "Event Documents" at bounding box center [424, 111] width 112 height 21
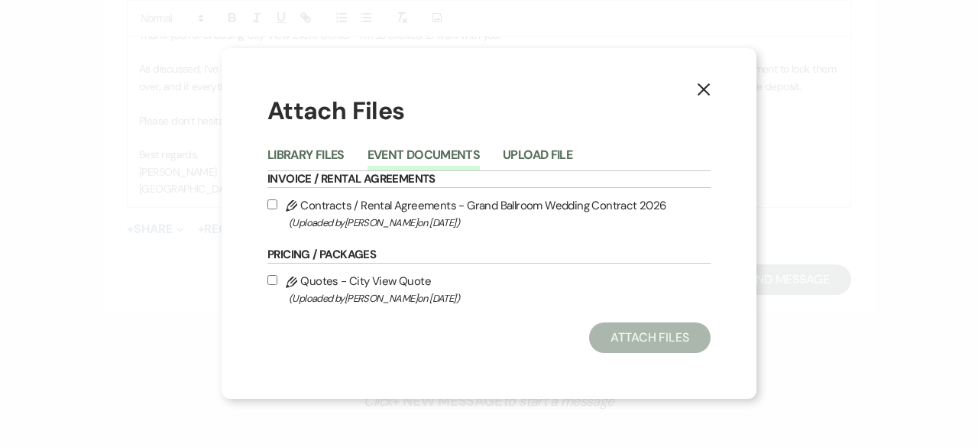
click at [270, 204] on input "Pencil Contracts / Rental Agreements - Grand Ballroom Wedding Contract 2026 (Up…" at bounding box center [272, 204] width 10 height 10
checkbox input "true"
click at [271, 279] on input "Pencil Quotes - City View Quote (Uploaded by Cassie Young on Sep 24th, 2025 )" at bounding box center [272, 280] width 10 height 10
checkbox input "true"
click at [660, 345] on button "Attach Files" at bounding box center [649, 337] width 121 height 31
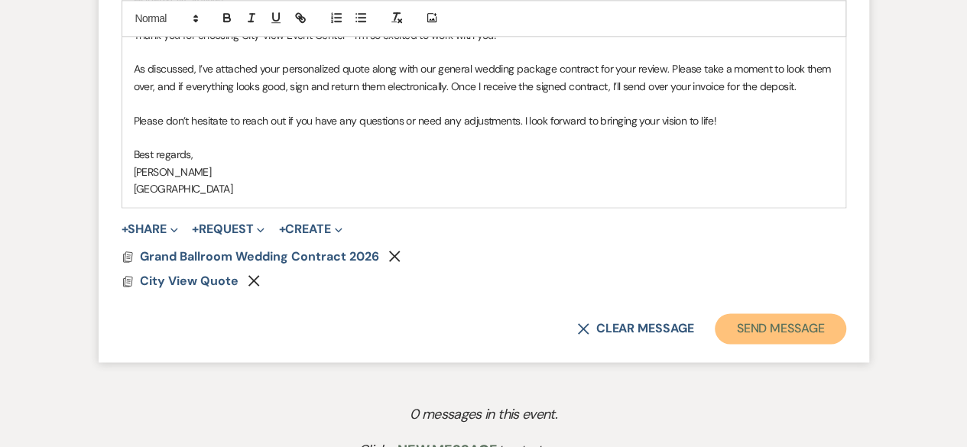
click at [789, 329] on button "Send Message" at bounding box center [779, 328] width 131 height 31
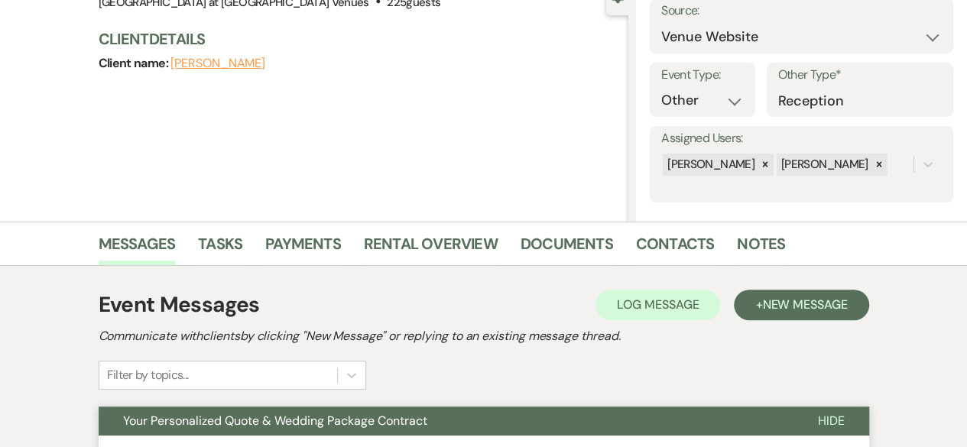
scroll to position [229, 0]
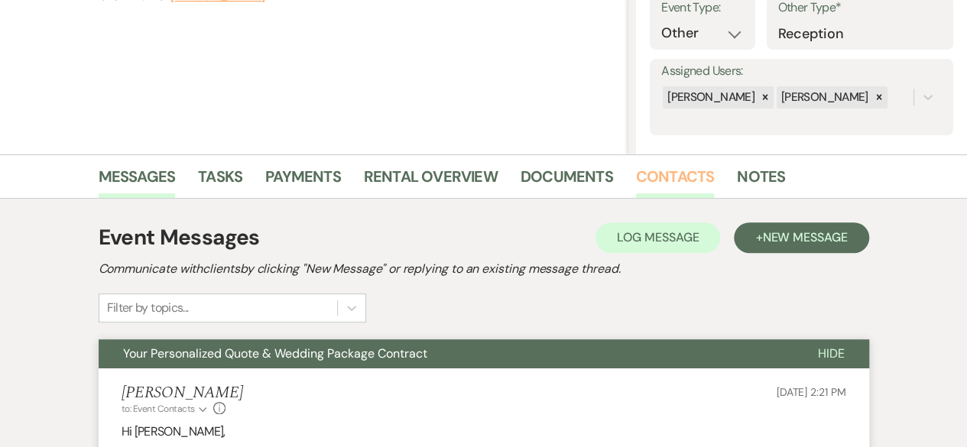
click at [662, 178] on link "Contacts" at bounding box center [675, 181] width 79 height 34
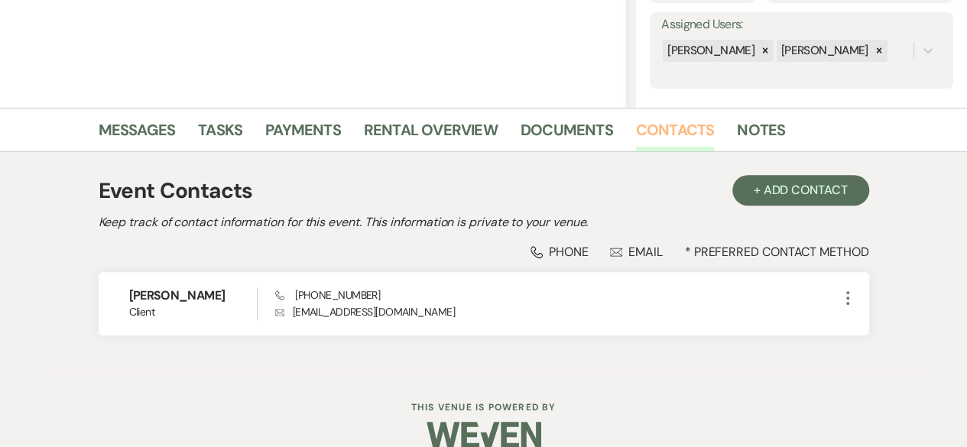
scroll to position [299, 0]
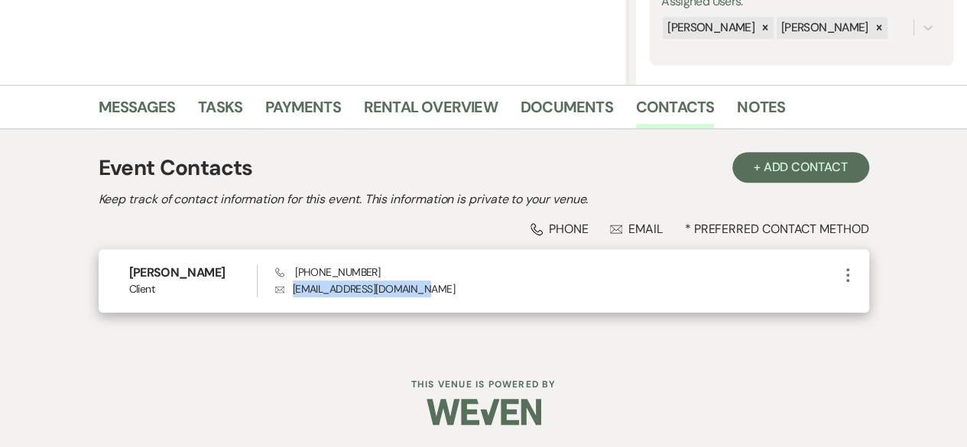
drag, startPoint x: 293, startPoint y: 290, endPoint x: 432, endPoint y: 287, distance: 139.1
click at [432, 287] on p "Envelope a.g.thomas2026@gmail.com" at bounding box center [556, 288] width 563 height 17
copy p "[EMAIL_ADDRESS][DOMAIN_NAME]"
drag, startPoint x: 304, startPoint y: 271, endPoint x: 384, endPoint y: 274, distance: 80.3
click at [384, 274] on div "Phone +1 (734) 735-2995 Envelope a.g.thomas2026@gmail.com" at bounding box center [556, 280] width 563 height 33
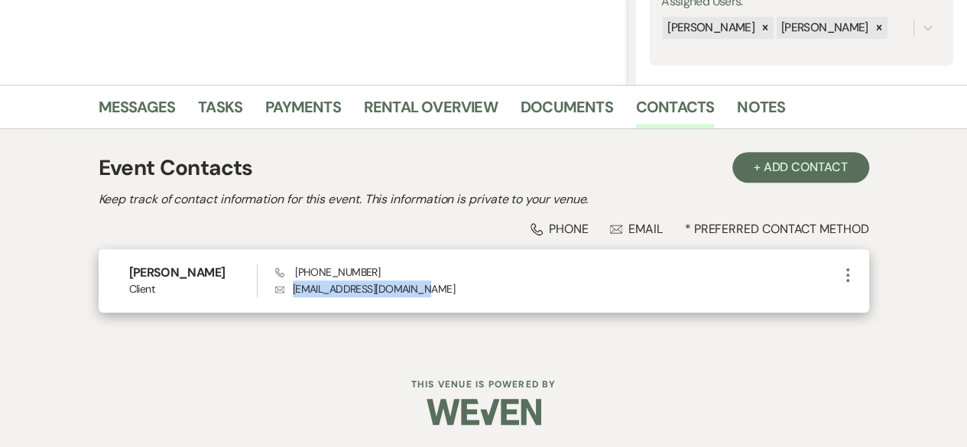
copy span "(734) 735-2995"
